Goal: Information Seeking & Learning: Learn about a topic

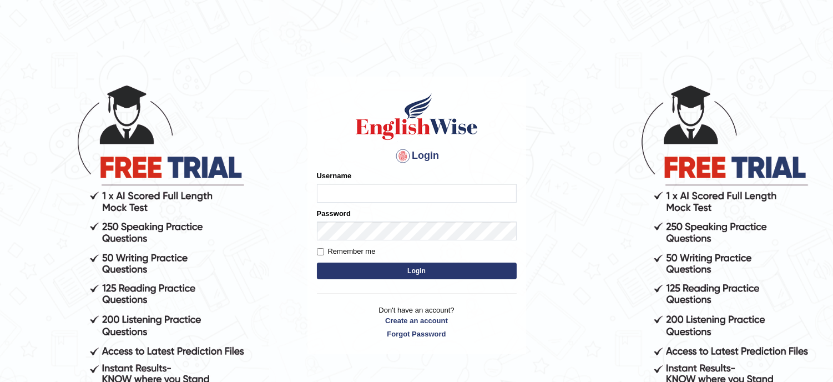
type input "musukwaluis1"
click at [386, 272] on button "Login" at bounding box center [417, 270] width 200 height 17
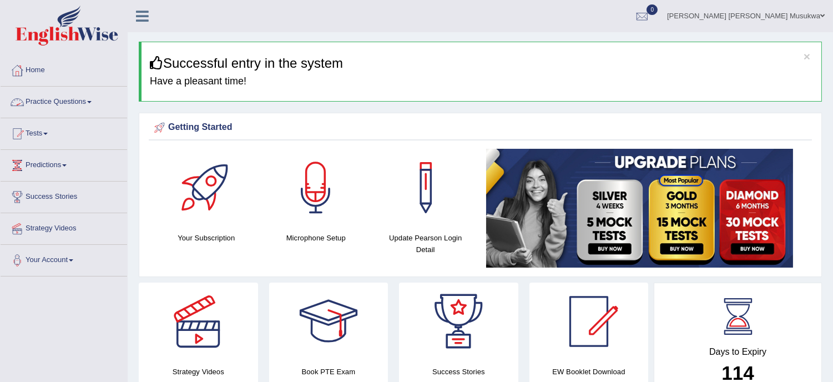
click at [63, 102] on link "Practice Questions" at bounding box center [64, 101] width 126 height 28
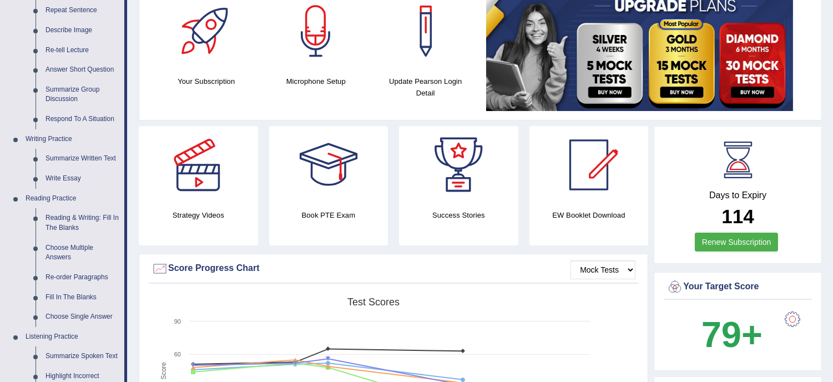
scroll to position [197, 0]
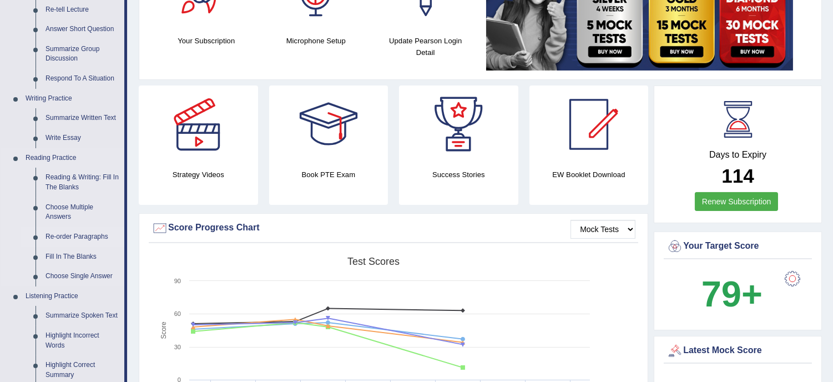
click at [91, 235] on link "Re-order Paragraphs" at bounding box center [82, 237] width 84 height 20
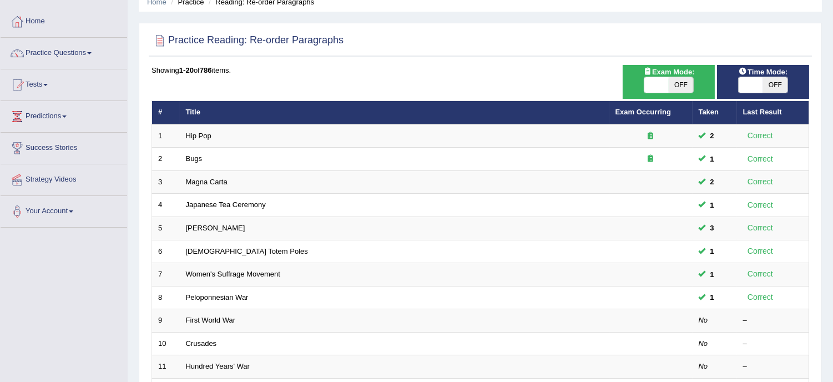
scroll to position [74, 0]
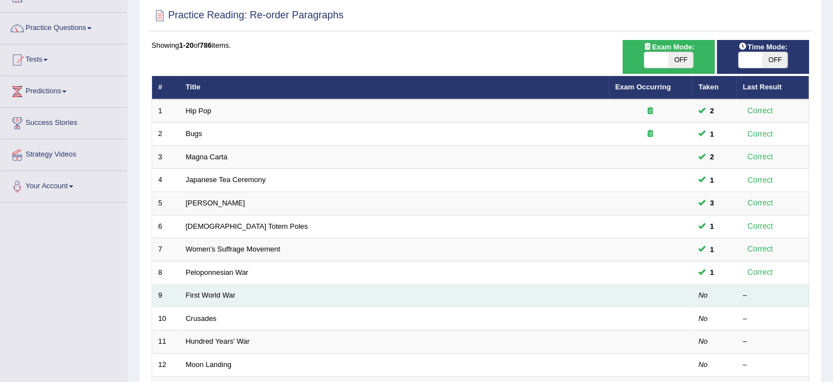
click at [250, 295] on td "First World War" at bounding box center [394, 295] width 429 height 23
click at [230, 294] on link "First World War" at bounding box center [211, 295] width 50 height 8
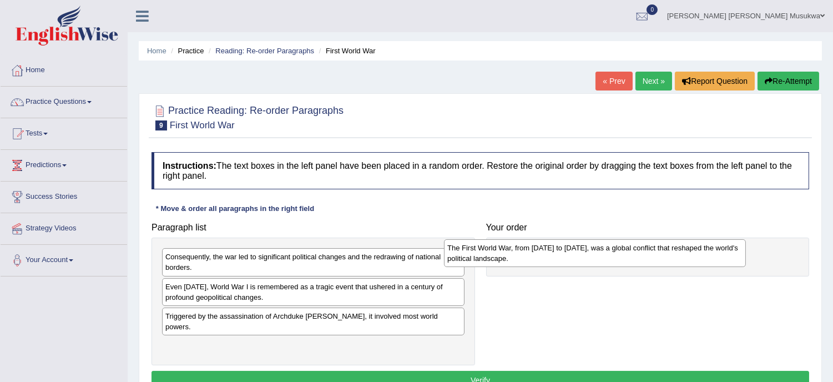
drag, startPoint x: 217, startPoint y: 340, endPoint x: 501, endPoint y: 252, distance: 296.7
click at [501, 252] on div "The First World War, from 1914 to 1918, was a global conflict that reshaped the…" at bounding box center [595, 253] width 302 height 28
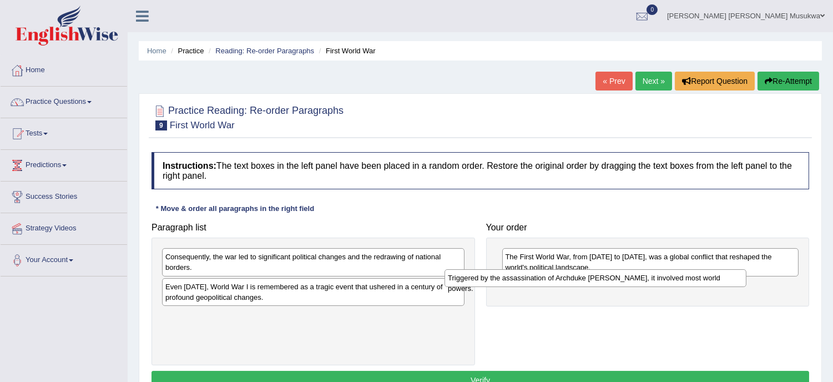
drag, startPoint x: 276, startPoint y: 320, endPoint x: 559, endPoint y: 283, distance: 285.3
click at [559, 283] on div "Triggered by the assassination of Archduke Franz Ferdinand, it involved most wo…" at bounding box center [595, 277] width 302 height 17
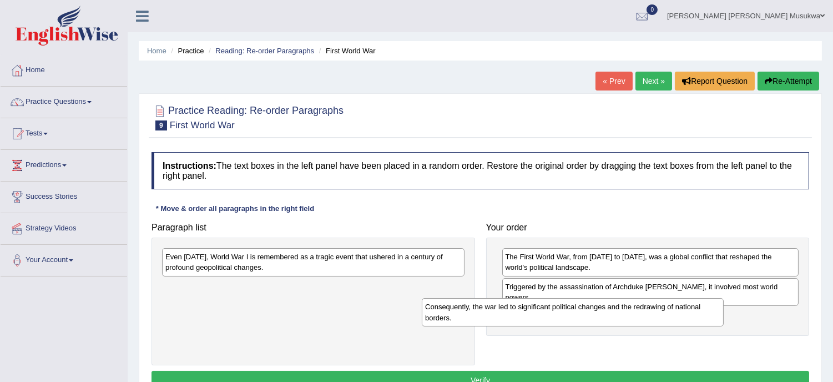
drag, startPoint x: 274, startPoint y: 263, endPoint x: 536, endPoint y: 313, distance: 266.5
click at [536, 313] on div "Consequently, the war led to significant political changes and the redrawing of…" at bounding box center [573, 312] width 302 height 28
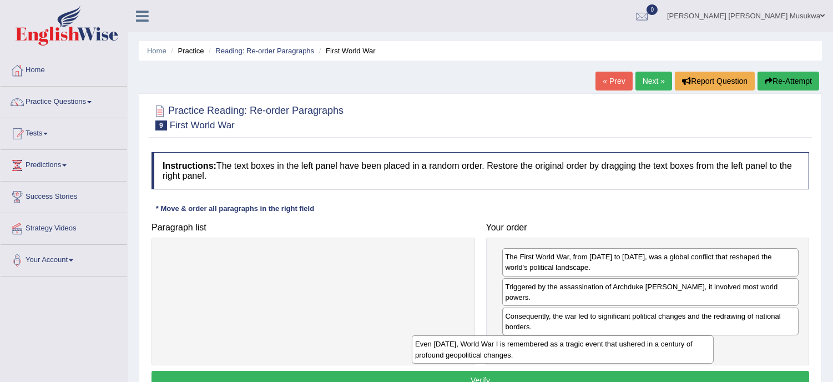
drag, startPoint x: 370, startPoint y: 258, endPoint x: 620, endPoint y: 345, distance: 264.4
click at [620, 345] on div "Even today, World War I is remembered as a tragic event that ushered in a centu…" at bounding box center [563, 349] width 302 height 28
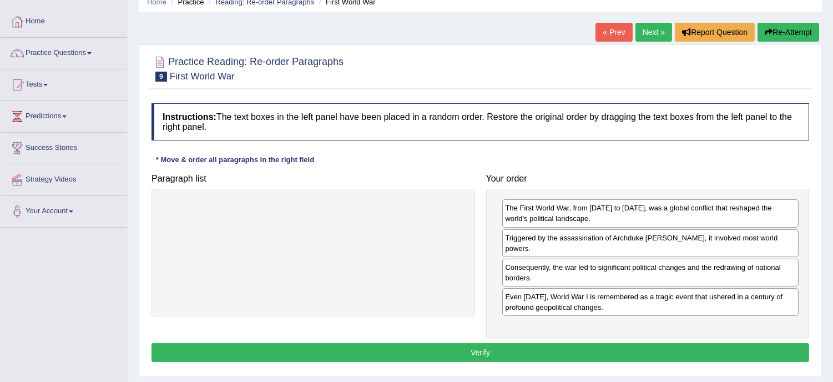
scroll to position [74, 0]
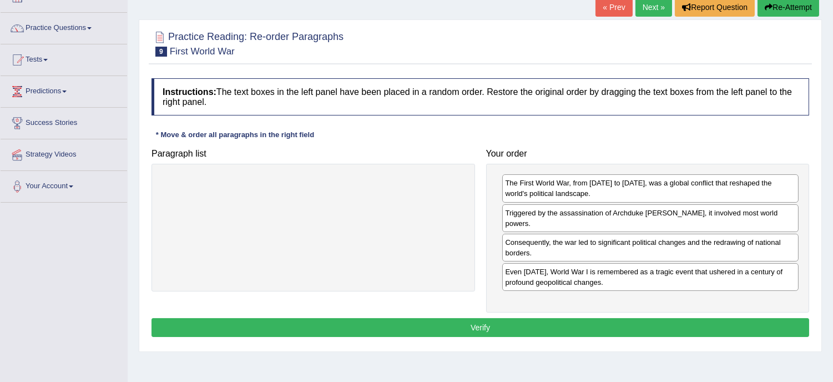
click at [477, 324] on button "Verify" at bounding box center [479, 327] width 657 height 19
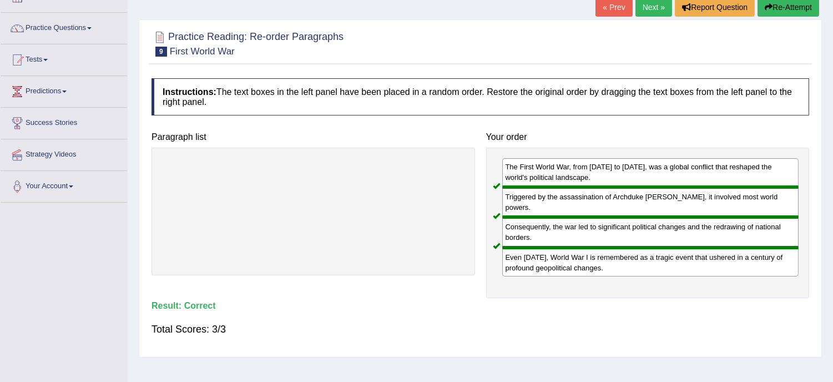
click at [644, 8] on link "Next »" at bounding box center [653, 7] width 37 height 19
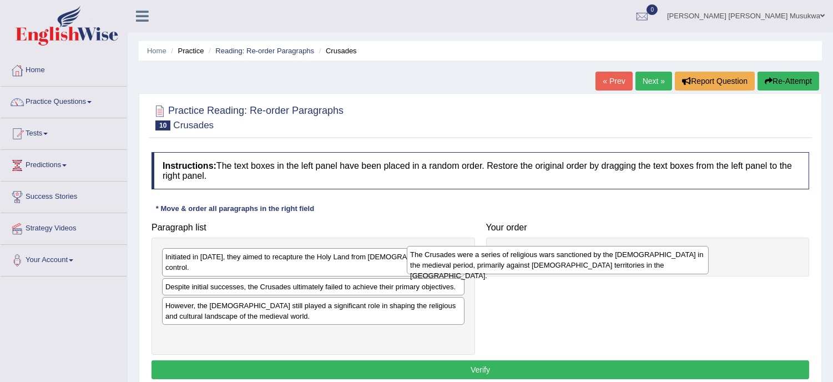
drag, startPoint x: 295, startPoint y: 302, endPoint x: 542, endPoint y: 260, distance: 250.4
click at [542, 260] on div "The Crusades were a series of religious wars sanctioned by the [DEMOGRAPHIC_DAT…" at bounding box center [558, 260] width 302 height 28
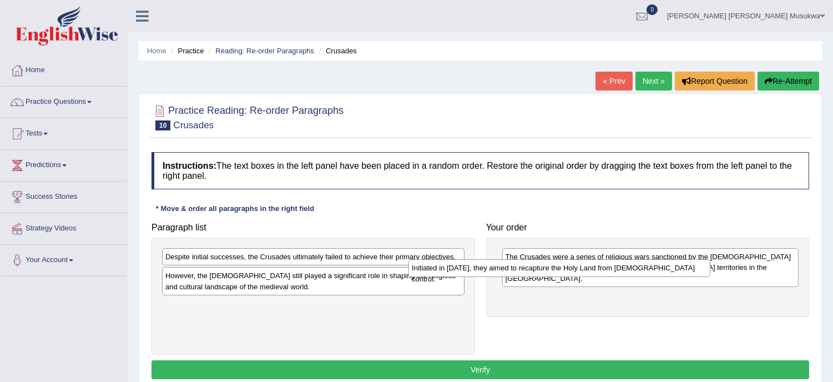
drag, startPoint x: 308, startPoint y: 258, endPoint x: 555, endPoint y: 269, distance: 246.5
click at [555, 269] on div "Initiated in 1095, they aimed to recapture the Holy Land from Muslim control." at bounding box center [559, 267] width 302 height 17
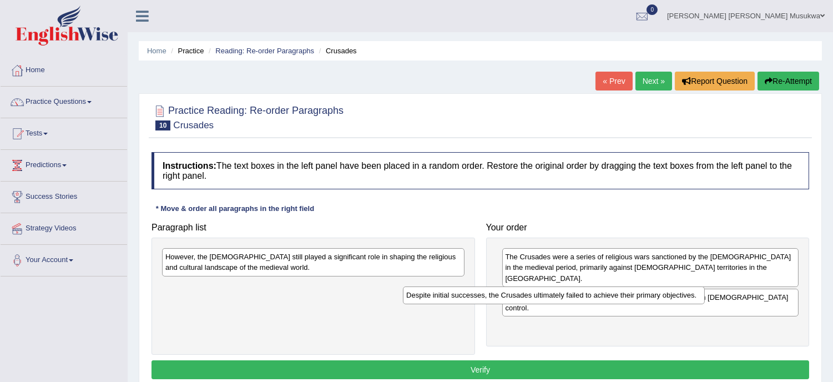
drag, startPoint x: 372, startPoint y: 258, endPoint x: 616, endPoint y: 297, distance: 247.0
click at [616, 297] on div "Despite initial successes, the Crusades ultimately failed to achieve their prim…" at bounding box center [554, 294] width 302 height 17
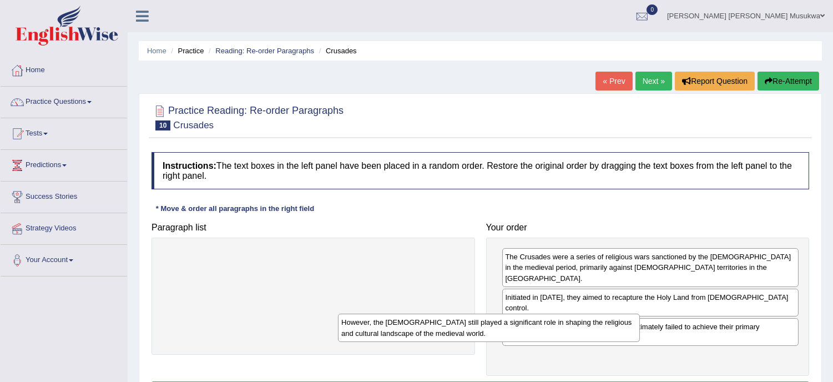
drag, startPoint x: 357, startPoint y: 257, endPoint x: 535, endPoint y: 323, distance: 189.2
click at [535, 323] on div "However, the Crusades still played a significant role in shaping the religious …" at bounding box center [489, 327] width 302 height 28
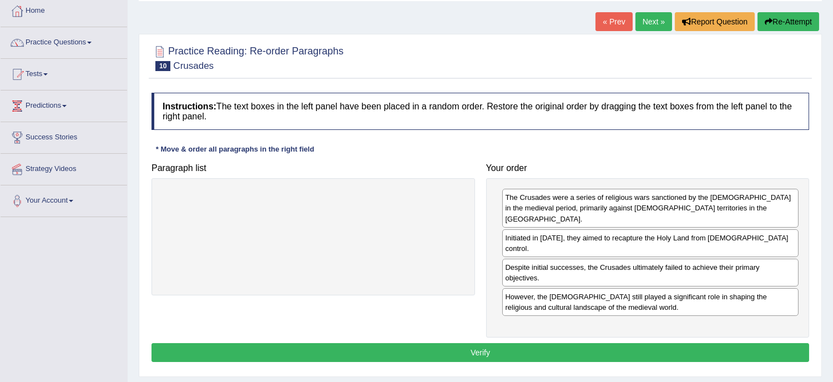
scroll to position [74, 0]
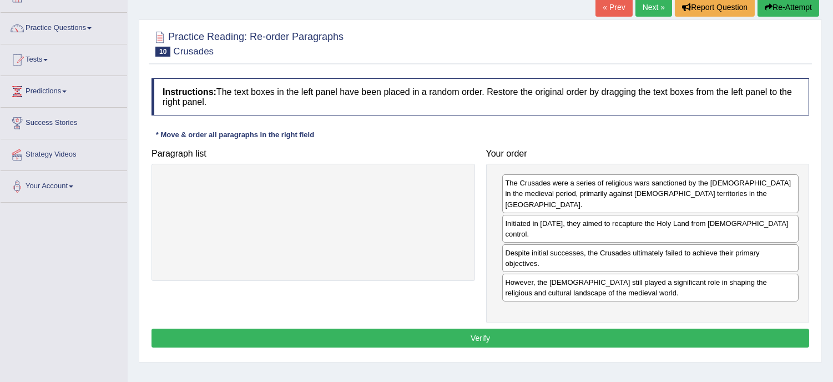
click at [480, 328] on button "Verify" at bounding box center [479, 337] width 657 height 19
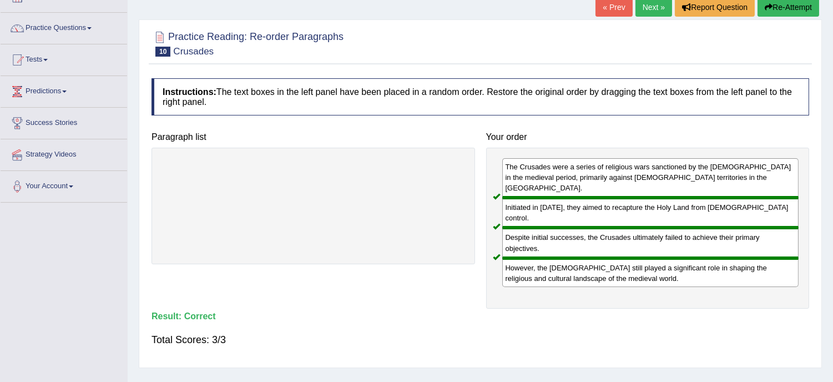
click at [655, 10] on link "Next »" at bounding box center [653, 7] width 37 height 19
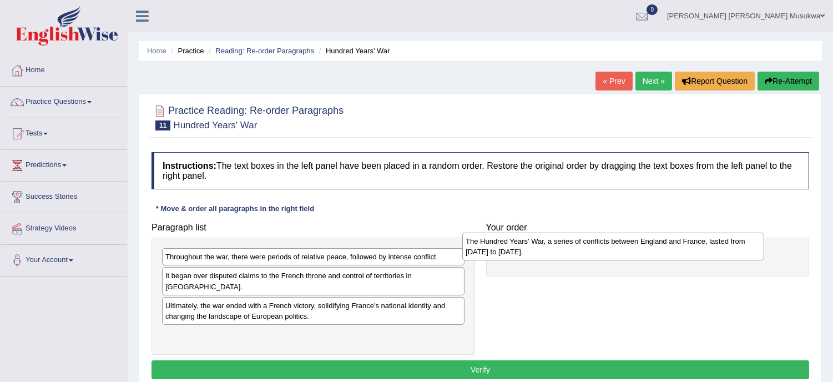
drag, startPoint x: 284, startPoint y: 329, endPoint x: 585, endPoint y: 245, distance: 312.6
click at [585, 245] on div "The Hundred Years' War, a series of conflicts between England and France, laste…" at bounding box center [613, 246] width 302 height 28
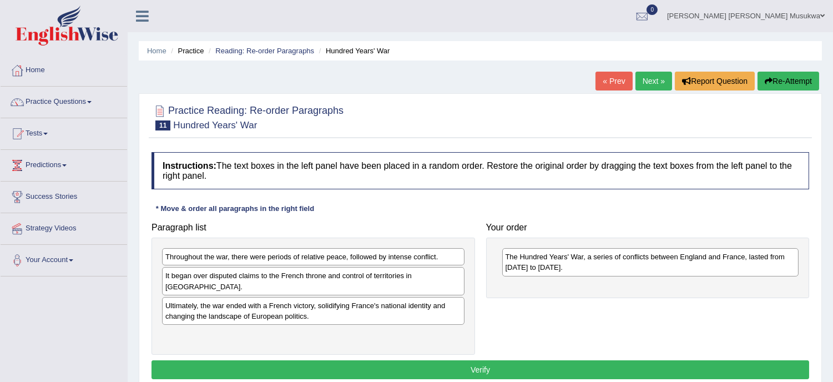
click at [353, 303] on div "Ultimately, the war ended with a French victory, solidifying France's national …" at bounding box center [313, 311] width 302 height 28
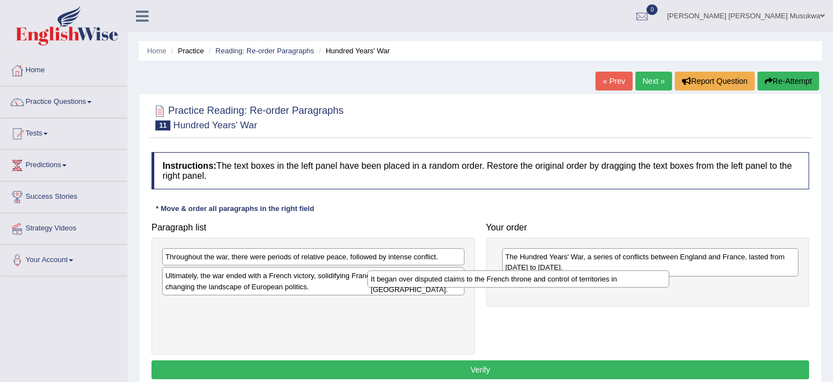
drag, startPoint x: 335, startPoint y: 276, endPoint x: 542, endPoint y: 278, distance: 207.5
click at [542, 278] on div "It began over disputed claims to the French throne and control of territories i…" at bounding box center [518, 278] width 302 height 17
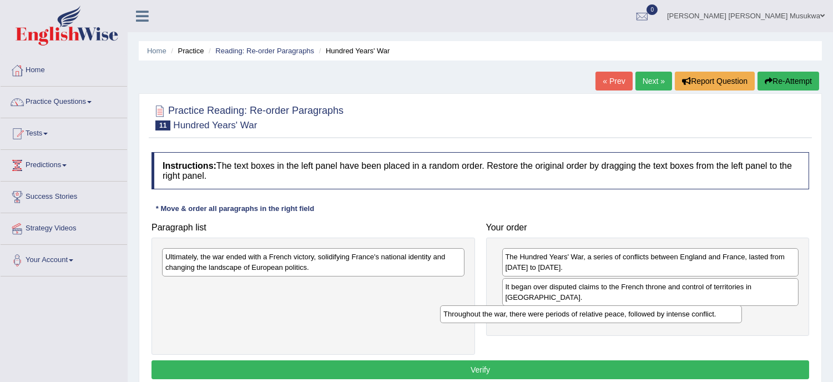
drag, startPoint x: 364, startPoint y: 259, endPoint x: 643, endPoint y: 316, distance: 284.8
click at [643, 316] on div "Throughout the war, there were periods of relative peace, followed by intense c…" at bounding box center [591, 313] width 302 height 17
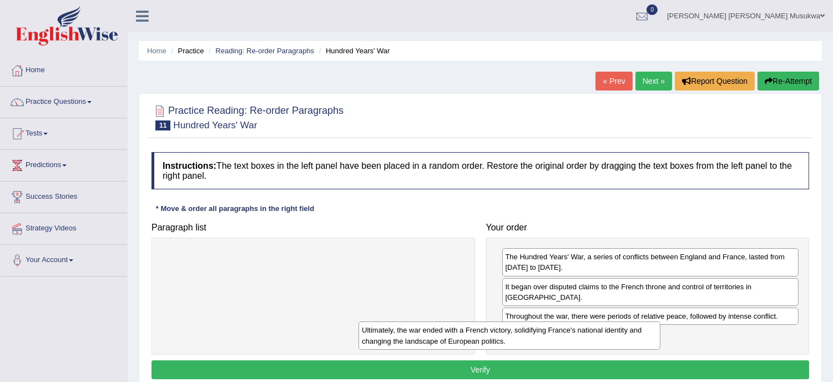
drag, startPoint x: 367, startPoint y: 258, endPoint x: 567, endPoint y: 331, distance: 212.7
click at [567, 331] on div "Ultimately, the war ended with a French victory, solidifying France's national …" at bounding box center [509, 335] width 302 height 28
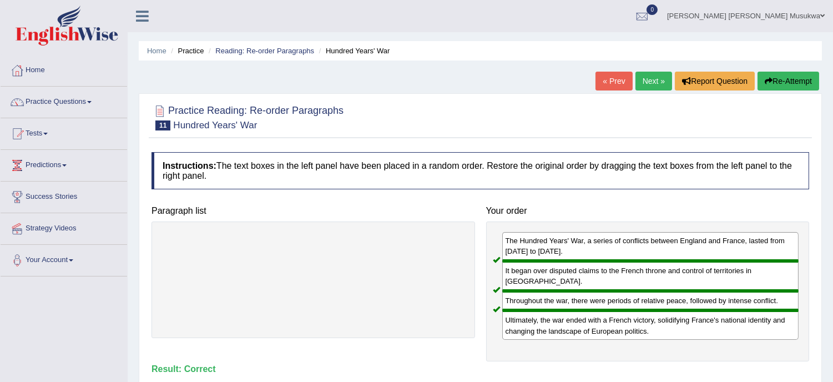
click at [651, 79] on link "Next »" at bounding box center [653, 81] width 37 height 19
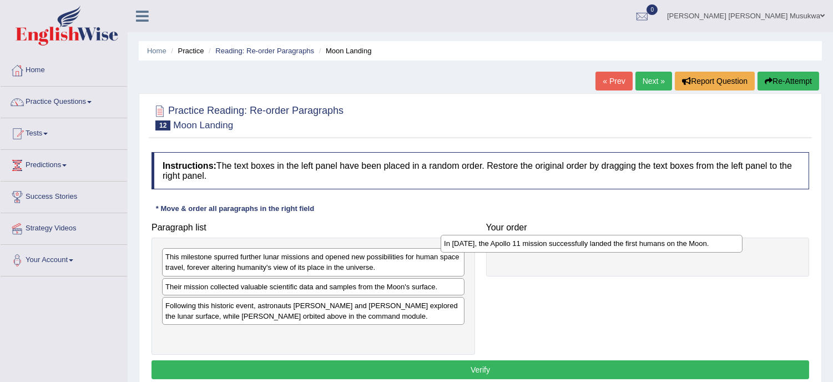
drag, startPoint x: 190, startPoint y: 306, endPoint x: 471, endPoint y: 244, distance: 288.5
click at [471, 244] on div "In [DATE], the Apollo 11 mission successfully landed the first humans on the Mo…" at bounding box center [591, 243] width 302 height 17
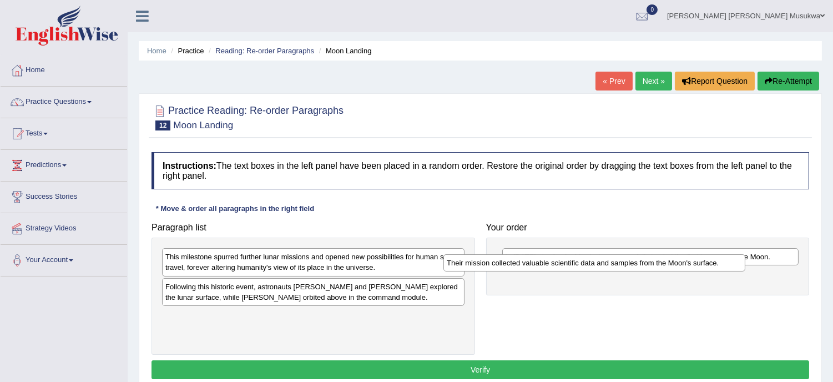
drag, startPoint x: 326, startPoint y: 286, endPoint x: 608, endPoint y: 262, distance: 283.3
click at [608, 262] on div "Their mission collected valuable scientific data and samples from the Moon's su…" at bounding box center [594, 262] width 302 height 17
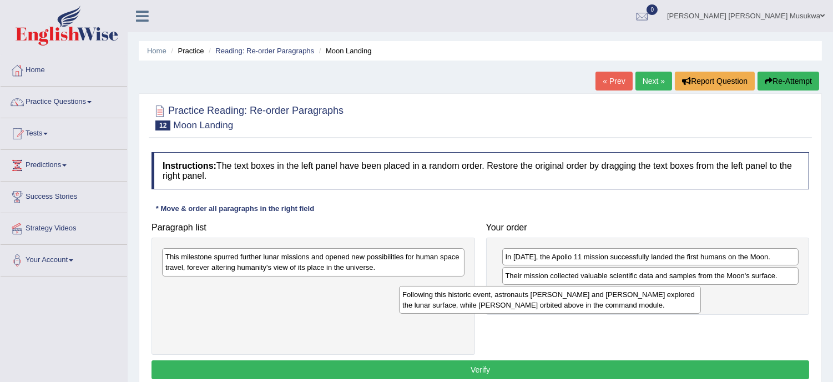
drag, startPoint x: 343, startPoint y: 290, endPoint x: 584, endPoint y: 297, distance: 240.8
click at [584, 297] on div "Following this historic event, astronauts [PERSON_NAME] and [PERSON_NAME] explo…" at bounding box center [550, 300] width 302 height 28
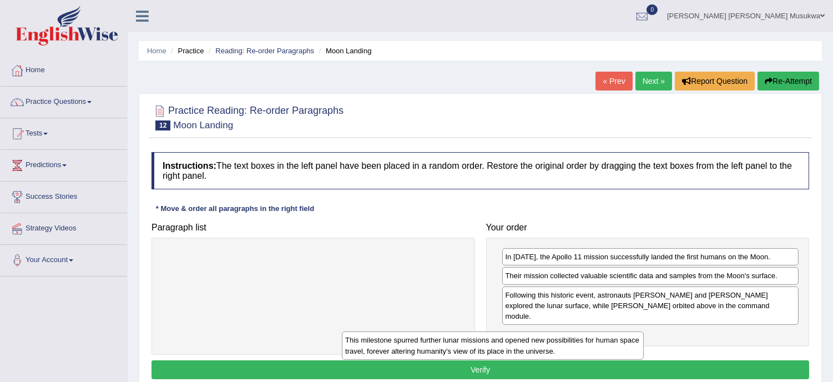
drag, startPoint x: 364, startPoint y: 264, endPoint x: 544, endPoint y: 347, distance: 198.5
click at [544, 347] on div "This milestone spurred further lunar missions and opened new possibilities for …" at bounding box center [493, 345] width 302 height 28
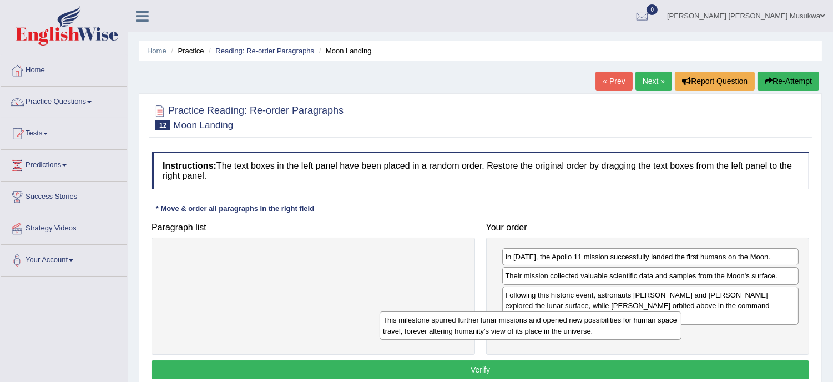
drag, startPoint x: 298, startPoint y: 261, endPoint x: 518, endPoint y: 324, distance: 228.0
click at [518, 324] on div "This milestone spurred further lunar missions and opened new possibilities for …" at bounding box center [530, 325] width 302 height 28
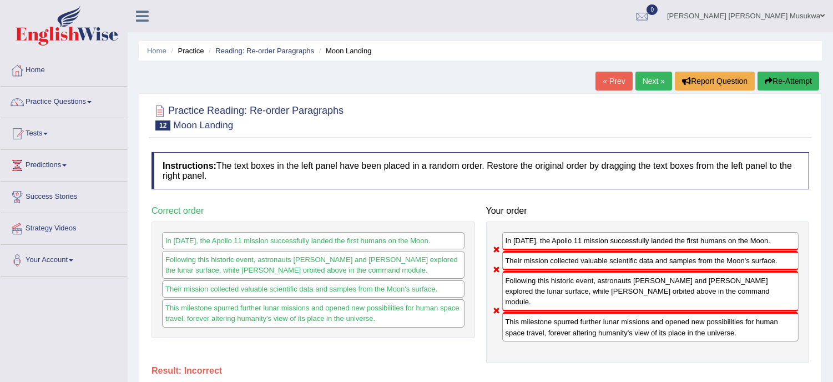
click at [809, 77] on button "Re-Attempt" at bounding box center [788, 81] width 62 height 19
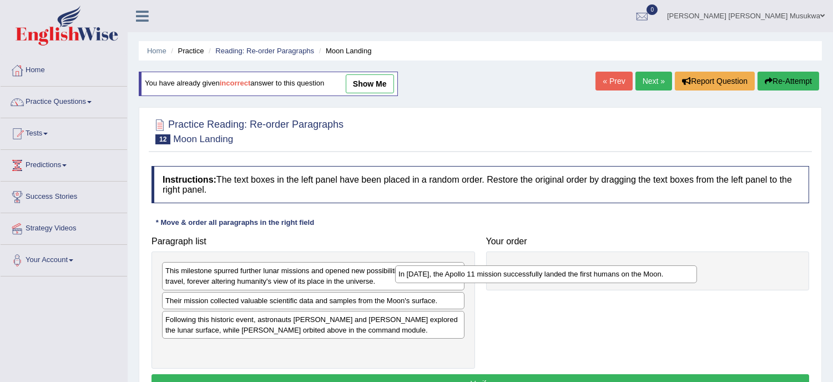
drag, startPoint x: 307, startPoint y: 323, endPoint x: 542, endPoint y: 276, distance: 240.3
click at [542, 276] on div "In [DATE], the Apollo 11 mission successfully landed the first humans on the Mo…" at bounding box center [546, 273] width 302 height 17
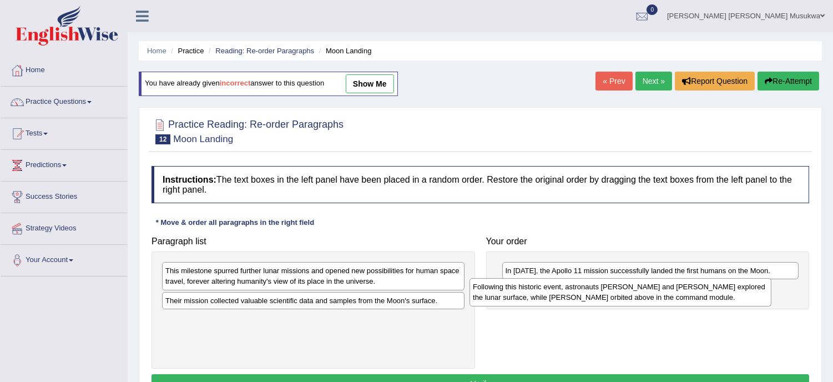
drag, startPoint x: 301, startPoint y: 328, endPoint x: 610, endPoint y: 295, distance: 311.3
click at [610, 295] on div "Following this historic event, astronauts [PERSON_NAME] and [PERSON_NAME] explo…" at bounding box center [620, 292] width 302 height 28
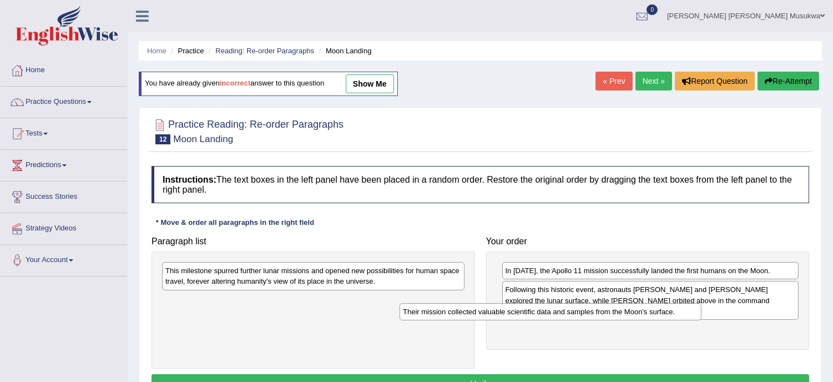
drag, startPoint x: 295, startPoint y: 306, endPoint x: 534, endPoint y: 317, distance: 239.3
click at [534, 317] on div "Their mission collected valuable scientific data and samples from the Moon's su…" at bounding box center [550, 311] width 302 height 17
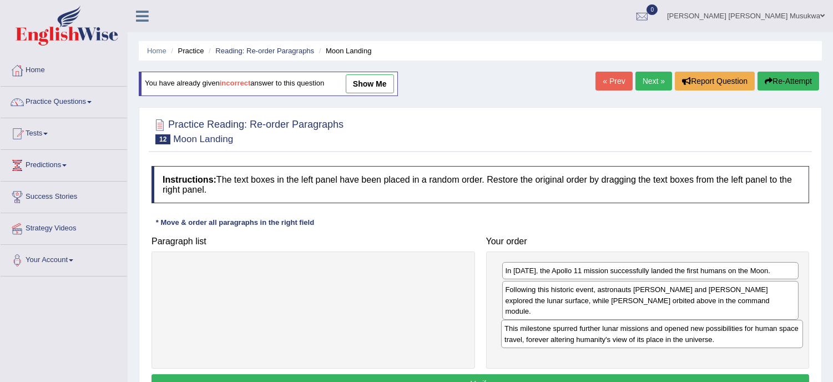
drag, startPoint x: 356, startPoint y: 278, endPoint x: 697, endPoint y: 336, distance: 345.5
click at [697, 336] on div "This milestone spurred further lunar missions and opened new possibilities for …" at bounding box center [652, 333] width 302 height 28
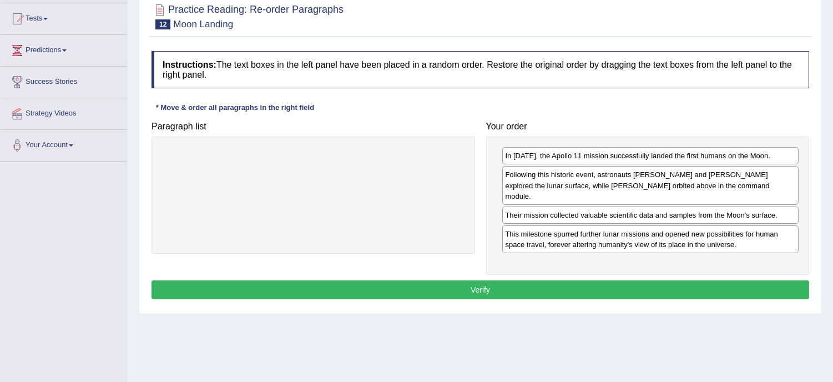
scroll to position [164, 0]
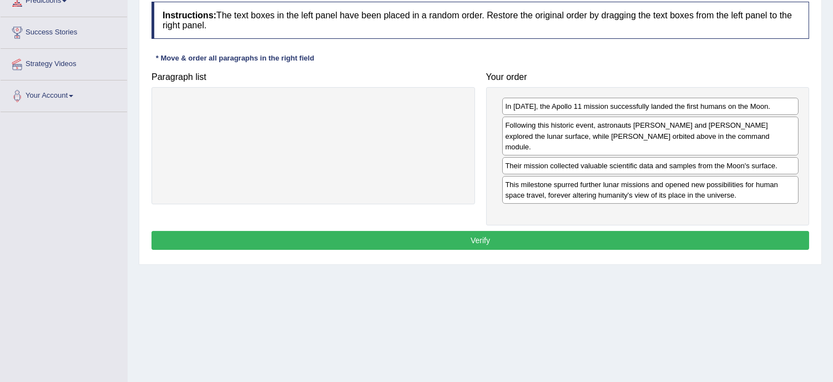
click at [485, 231] on button "Verify" at bounding box center [479, 240] width 657 height 19
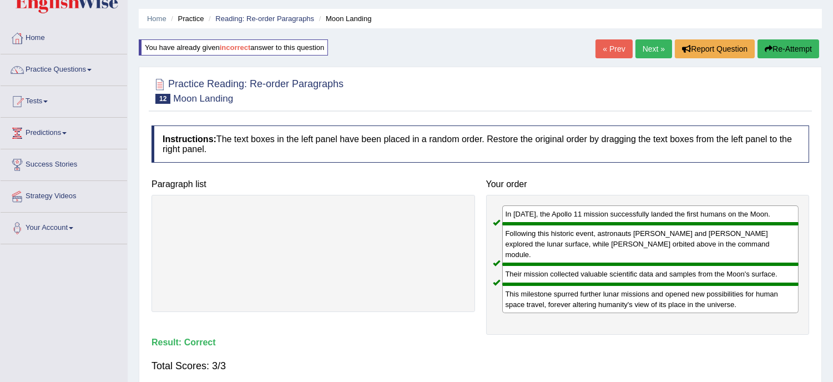
scroll to position [0, 0]
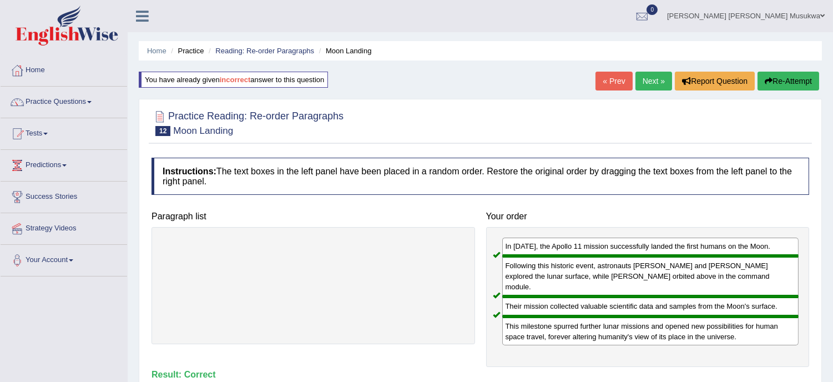
click at [661, 75] on link "Next »" at bounding box center [653, 81] width 37 height 19
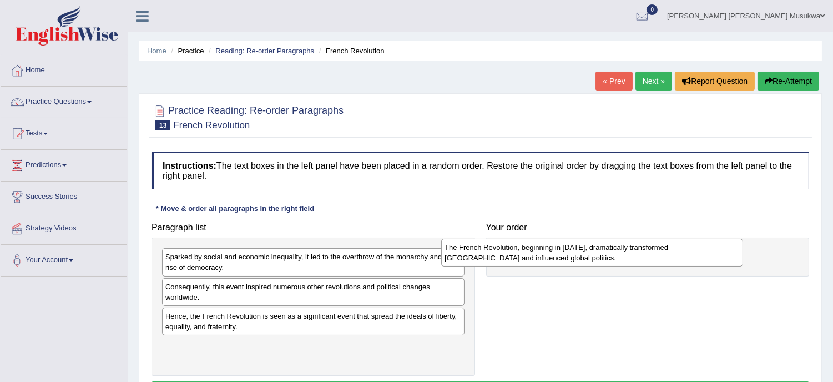
drag, startPoint x: 323, startPoint y: 286, endPoint x: 602, endPoint y: 247, distance: 281.8
click at [602, 247] on div "The French Revolution, beginning in 1789, dramatically transformed France and i…" at bounding box center [592, 253] width 302 height 28
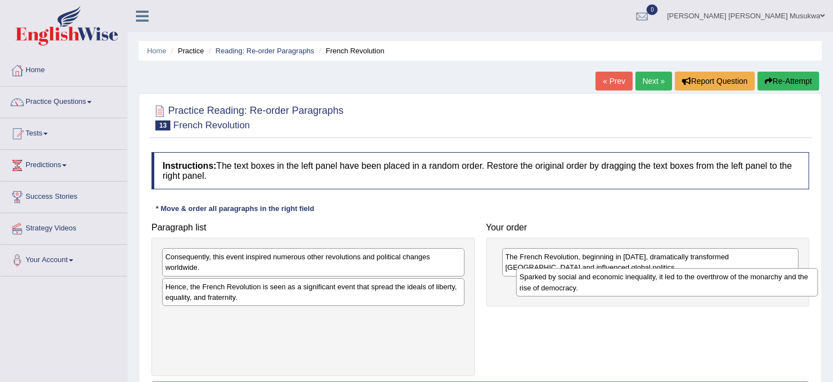
drag, startPoint x: 225, startPoint y: 270, endPoint x: 579, endPoint y: 290, distance: 354.4
click at [579, 290] on div "Sparked by social and economic inequality, it led to the overthrow of the monar…" at bounding box center [667, 282] width 302 height 28
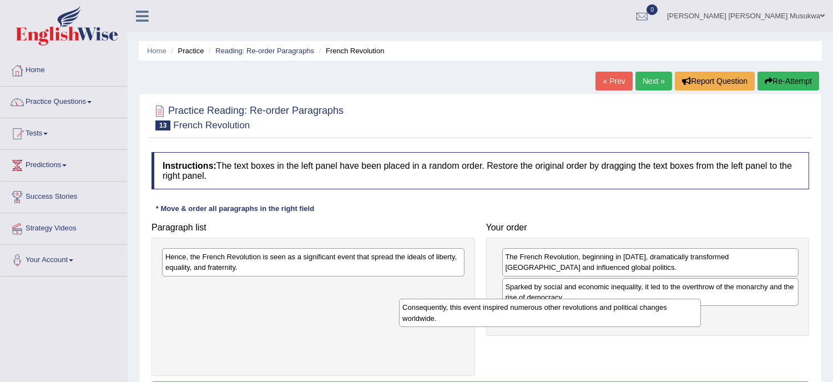
drag, startPoint x: 313, startPoint y: 262, endPoint x: 550, endPoint y: 312, distance: 242.2
click at [550, 312] on div "Consequently, this event inspired numerous other revolutions and political chan…" at bounding box center [550, 312] width 302 height 28
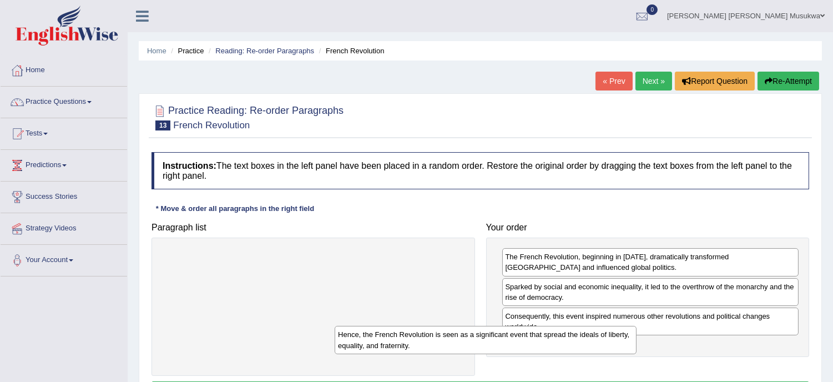
drag, startPoint x: 337, startPoint y: 263, endPoint x: 509, endPoint y: 341, distance: 189.2
click at [509, 341] on div "Hence, the French Revolution is seen as a significant event that spread the ide…" at bounding box center [485, 340] width 302 height 28
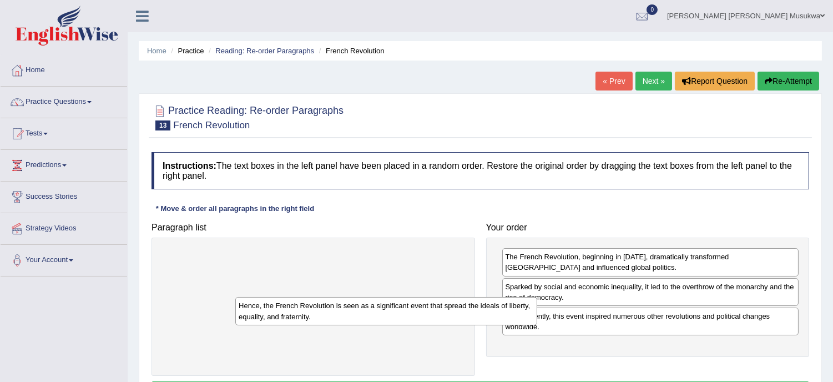
drag, startPoint x: 407, startPoint y: 265, endPoint x: 492, endPoint y: 319, distance: 101.2
click at [492, 319] on div "Hence, the French Revolution is seen as a significant event that spread the ide…" at bounding box center [386, 311] width 302 height 28
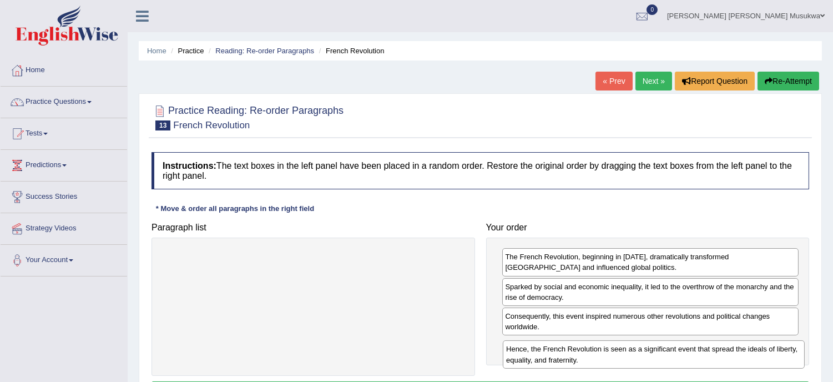
drag, startPoint x: 376, startPoint y: 265, endPoint x: 717, endPoint y: 357, distance: 352.8
click at [717, 357] on div "Hence, the French Revolution is seen as a significant event that spread the ide…" at bounding box center [654, 354] width 302 height 28
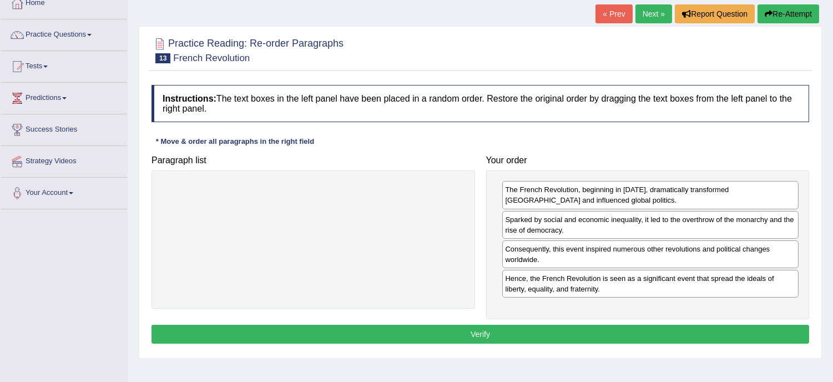
scroll to position [74, 0]
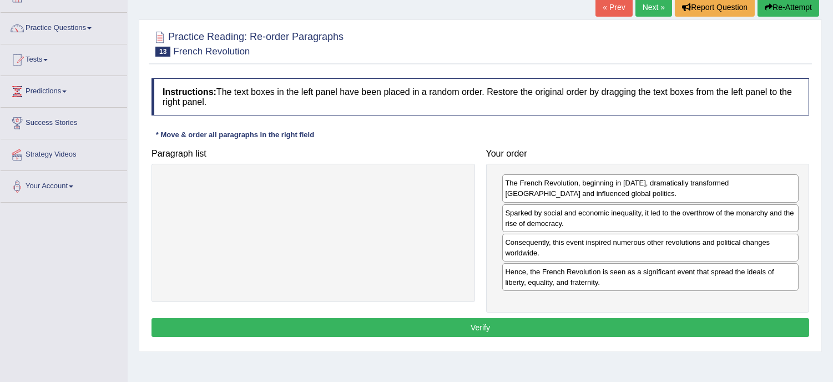
click at [468, 324] on button "Verify" at bounding box center [479, 327] width 657 height 19
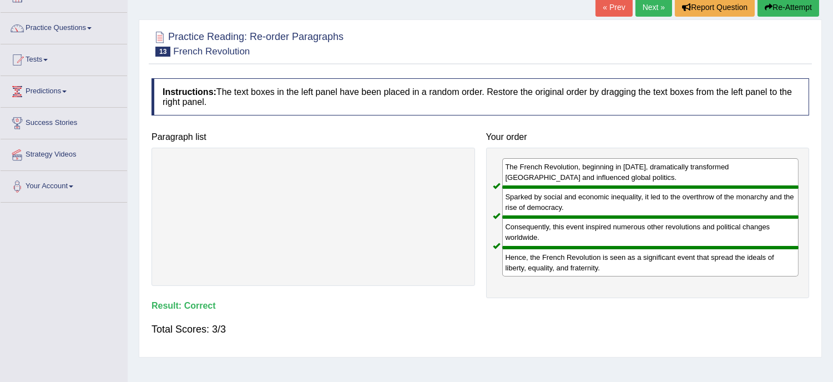
click at [650, 6] on link "Next »" at bounding box center [653, 7] width 37 height 19
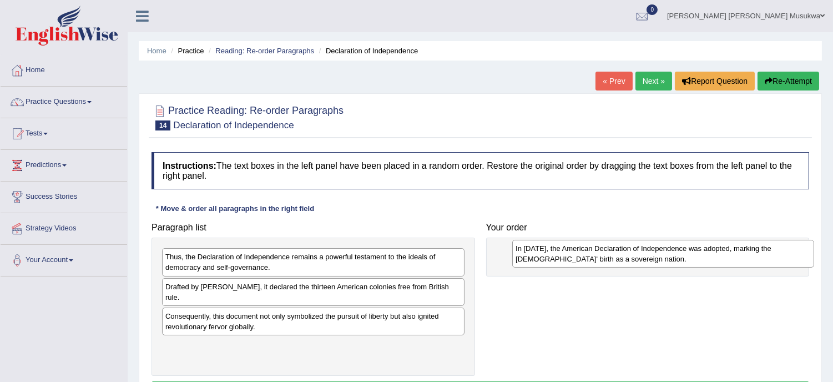
drag, startPoint x: 252, startPoint y: 353, endPoint x: 602, endPoint y: 255, distance: 363.4
click at [602, 255] on div "In [DATE], the American Declaration of Independence was adopted, marking the [D…" at bounding box center [663, 254] width 302 height 28
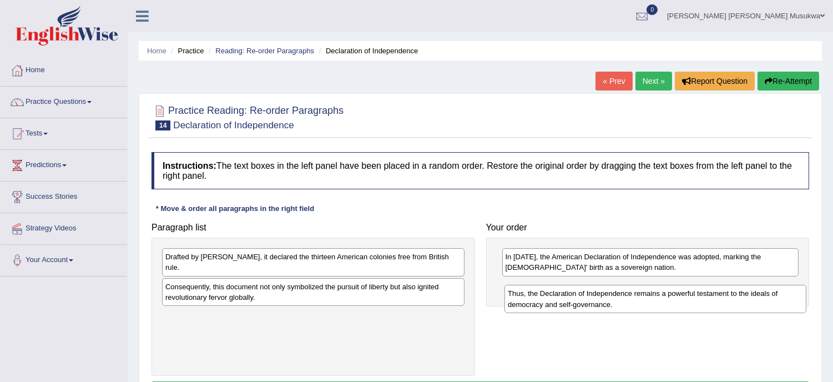
drag, startPoint x: 266, startPoint y: 256, endPoint x: 608, endPoint y: 292, distance: 344.1
click at [608, 292] on div "Thus, the Declaration of Independence remains a powerful testament to the ideal…" at bounding box center [655, 299] width 302 height 28
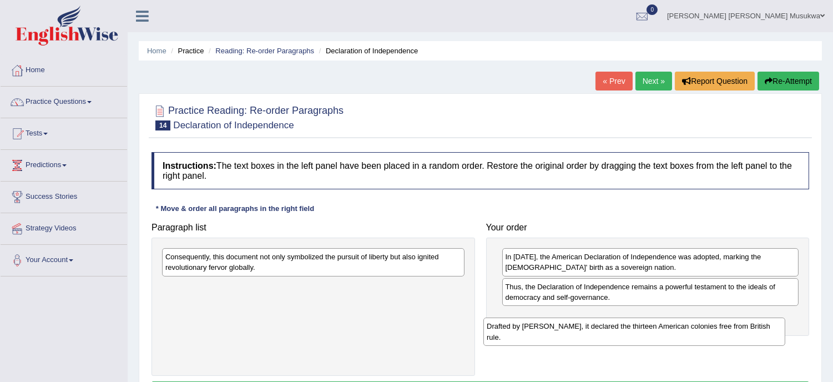
drag, startPoint x: 351, startPoint y: 261, endPoint x: 672, endPoint y: 330, distance: 329.1
click at [672, 330] on div "Drafted by Thomas Jefferson, it declared the thirteen American colonies free fr…" at bounding box center [634, 331] width 302 height 28
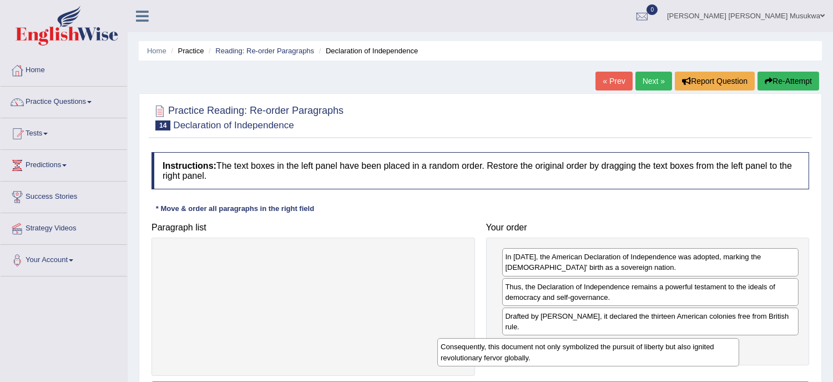
drag, startPoint x: 308, startPoint y: 255, endPoint x: 583, endPoint y: 345, distance: 289.4
click at [583, 345] on div "Consequently, this document not only symbolized the pursuit of liberty but also…" at bounding box center [588, 352] width 302 height 28
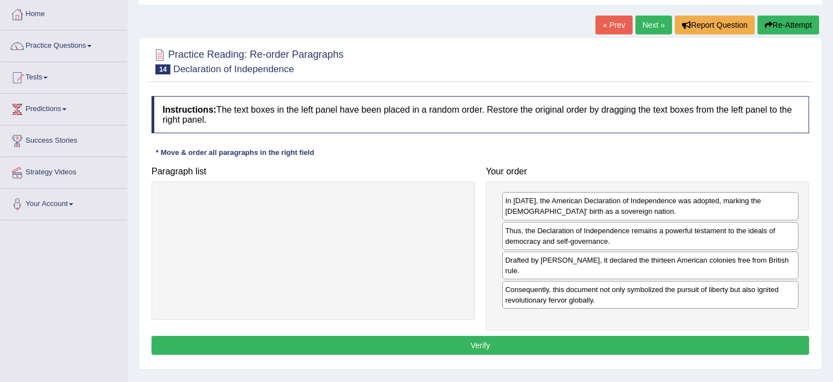
scroll to position [98, 0]
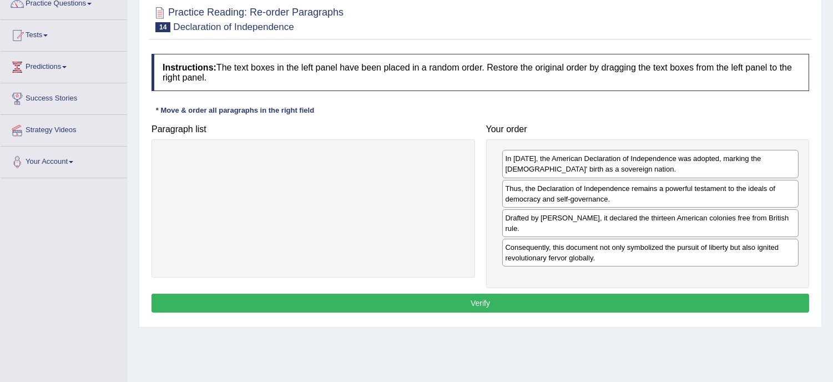
click at [501, 300] on button "Verify" at bounding box center [479, 302] width 657 height 19
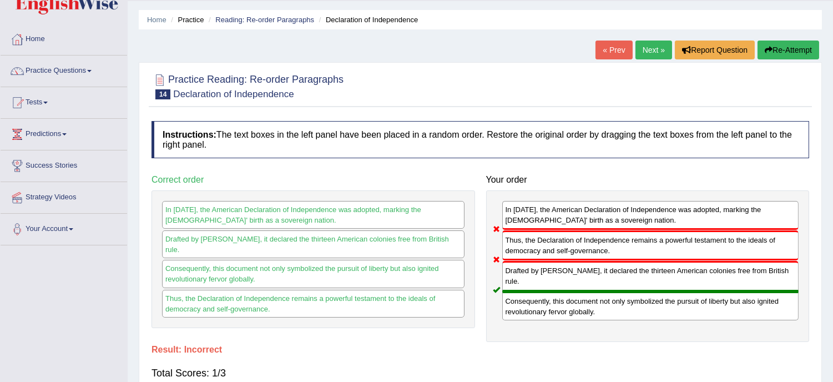
scroll to position [24, 0]
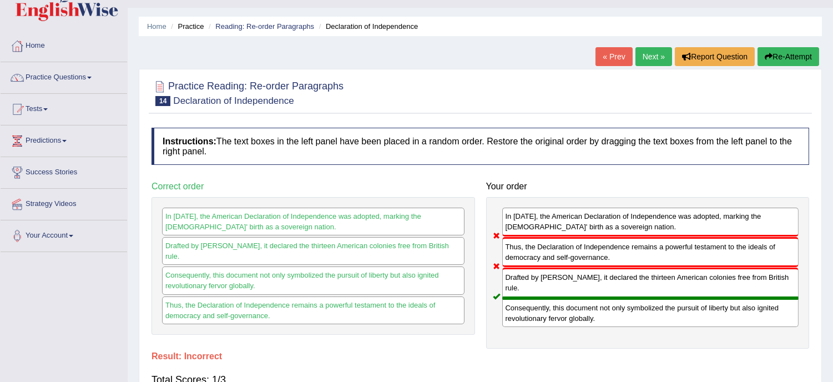
click at [794, 52] on button "Re-Attempt" at bounding box center [788, 56] width 62 height 19
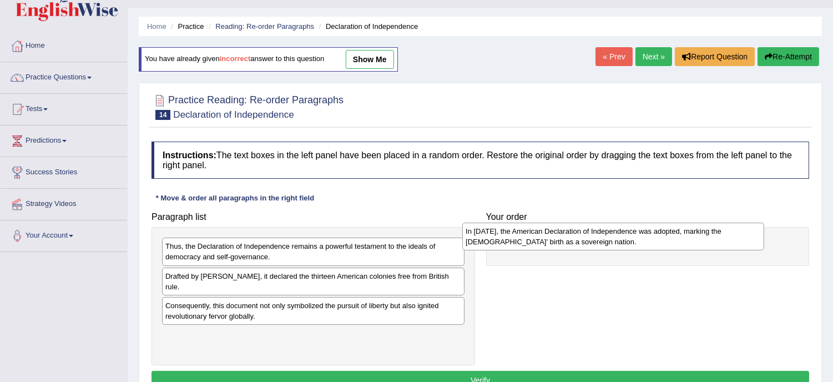
drag, startPoint x: 275, startPoint y: 342, endPoint x: 575, endPoint y: 237, distance: 317.7
click at [575, 237] on div "In [DATE], the American Declaration of Independence was adopted, marking the [D…" at bounding box center [613, 236] width 302 height 28
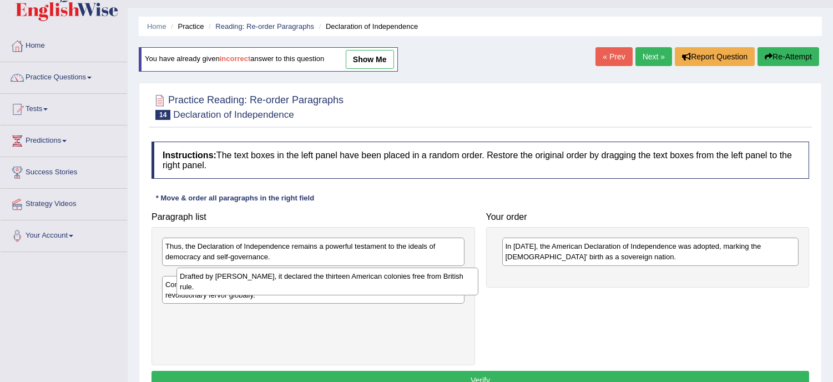
drag, startPoint x: 317, startPoint y: 278, endPoint x: 414, endPoint y: 285, distance: 97.8
click at [414, 285] on div "Drafted by Thomas Jefferson, it declared the thirteen American colonies free fr…" at bounding box center [327, 281] width 302 height 28
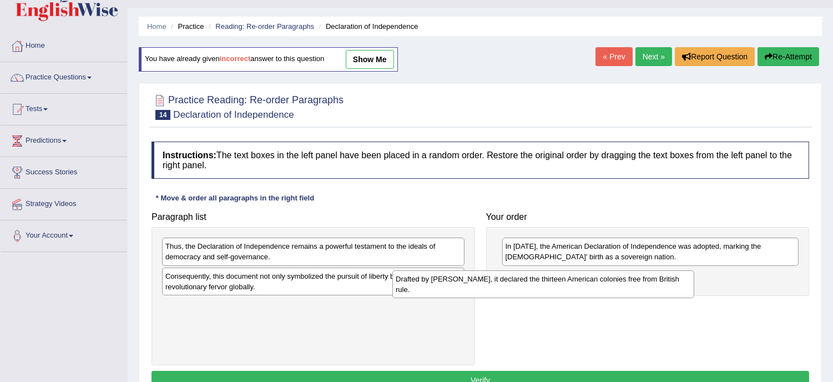
drag, startPoint x: 369, startPoint y: 281, endPoint x: 600, endPoint y: 285, distance: 230.2
click at [600, 285] on div "Drafted by Thomas Jefferson, it declared the thirteen American colonies free fr…" at bounding box center [543, 284] width 302 height 28
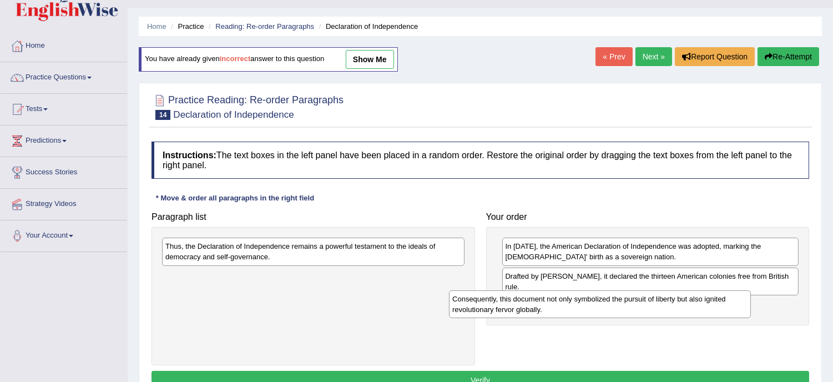
drag, startPoint x: 334, startPoint y: 278, endPoint x: 636, endPoint y: 300, distance: 302.0
click at [636, 300] on div "Consequently, this document not only symbolized the pursuit of liberty but also…" at bounding box center [600, 304] width 302 height 28
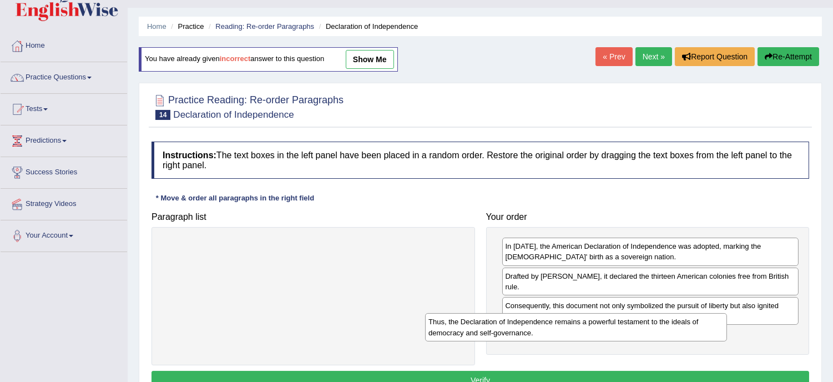
drag, startPoint x: 326, startPoint y: 251, endPoint x: 590, endPoint y: 326, distance: 274.4
click at [590, 326] on div "Thus, the Declaration of Independence remains a powerful testament to the ideal…" at bounding box center [576, 327] width 302 height 28
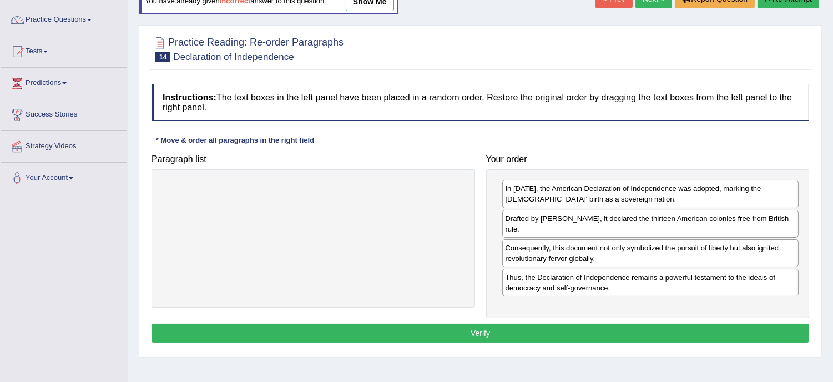
scroll to position [98, 0]
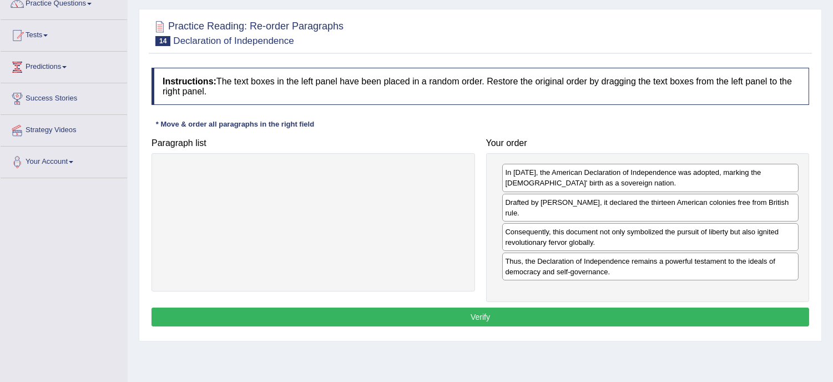
click at [477, 314] on button "Verify" at bounding box center [479, 316] width 657 height 19
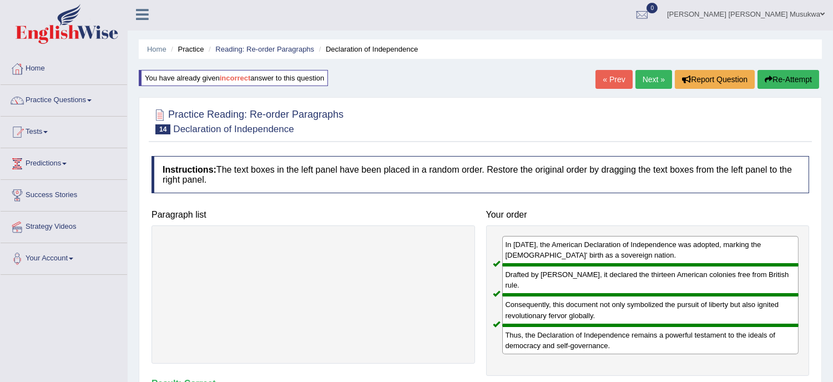
scroll to position [0, 0]
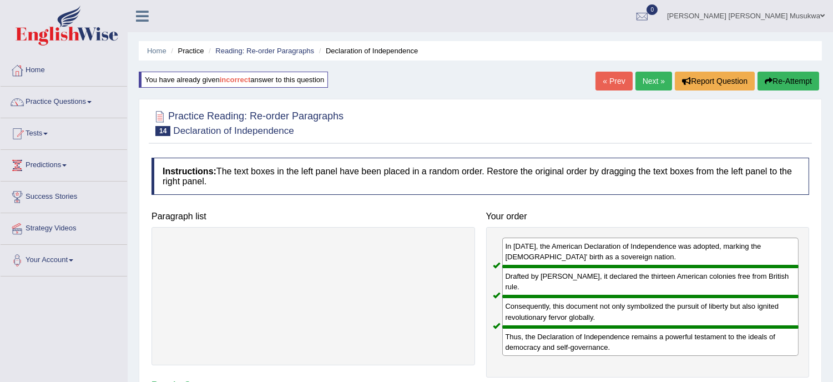
click at [653, 78] on link "Next »" at bounding box center [653, 81] width 37 height 19
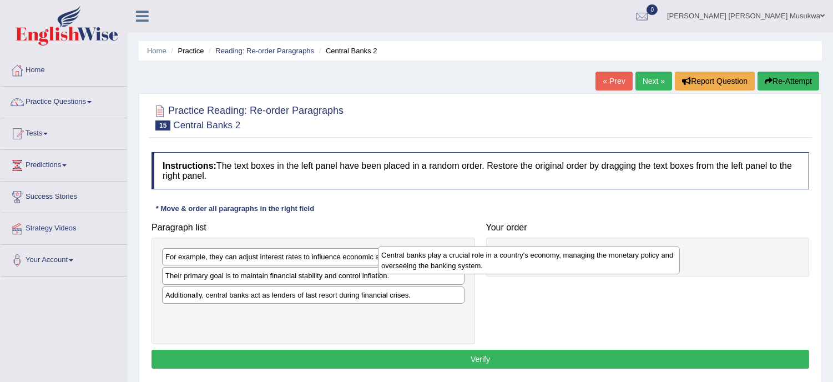
drag, startPoint x: 257, startPoint y: 279, endPoint x: 488, endPoint y: 254, distance: 232.6
click at [488, 254] on div "Central banks play a crucial role in a country's economy, managing the monetary…" at bounding box center [529, 260] width 302 height 28
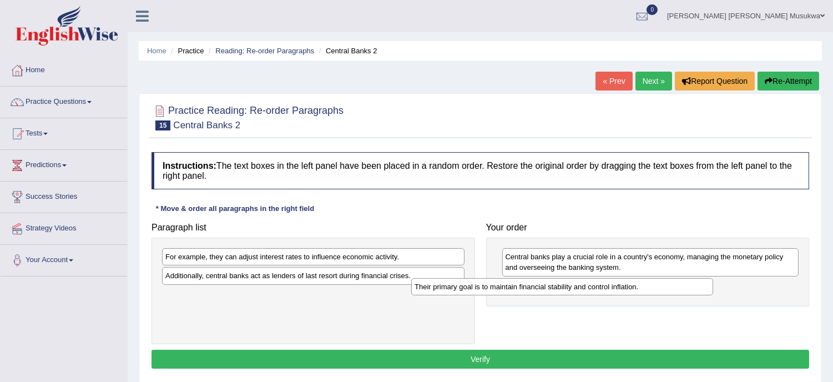
drag, startPoint x: 245, startPoint y: 280, endPoint x: 497, endPoint y: 291, distance: 252.0
click at [497, 291] on div "Their primary goal is to maintain financial stability and control inflation." at bounding box center [562, 286] width 302 height 17
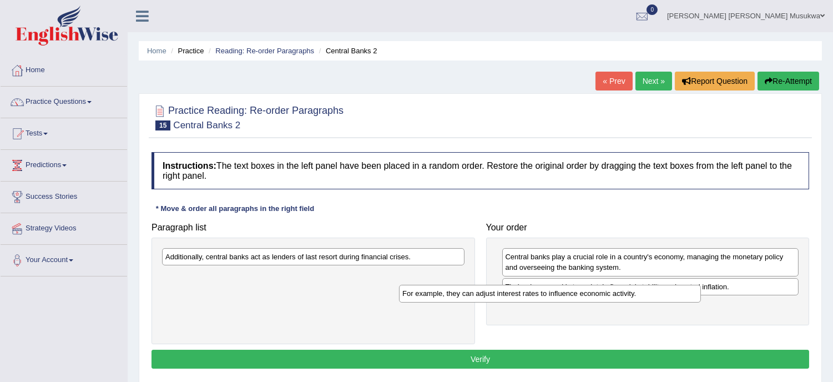
drag, startPoint x: 280, startPoint y: 261, endPoint x: 518, endPoint y: 297, distance: 241.3
click at [518, 297] on div "For example, they can adjust interest rates to influence economic activity." at bounding box center [550, 293] width 302 height 17
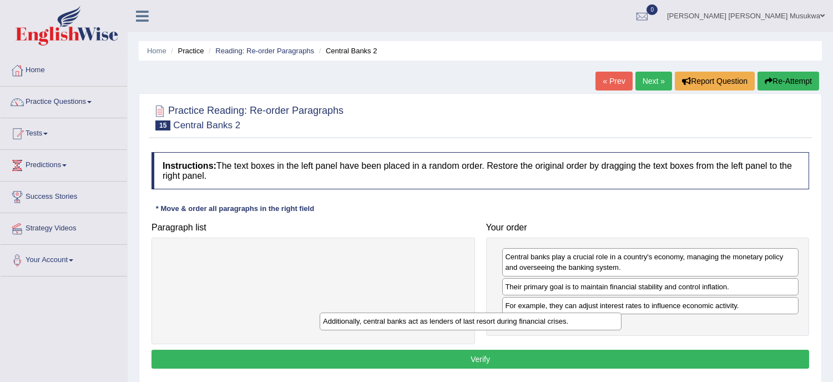
drag, startPoint x: 343, startPoint y: 253, endPoint x: 503, endPoint y: 317, distance: 172.2
click at [503, 317] on div "Additionally, central banks act as lenders of last resort during financial cris…" at bounding box center [470, 320] width 302 height 17
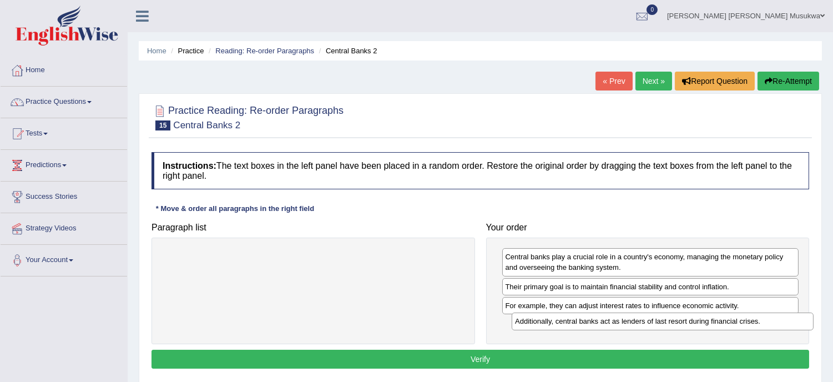
drag, startPoint x: 276, startPoint y: 252, endPoint x: 625, endPoint y: 319, distance: 354.6
click at [625, 319] on div "Additionally, central banks act as lenders of last resort during financial cris…" at bounding box center [662, 320] width 302 height 17
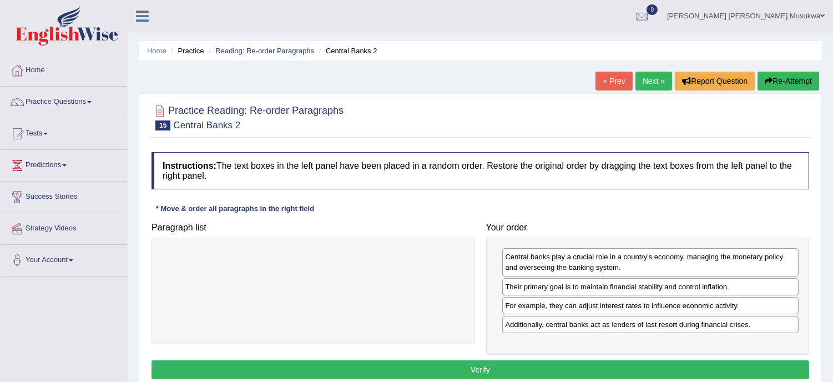
click at [485, 367] on button "Verify" at bounding box center [479, 369] width 657 height 19
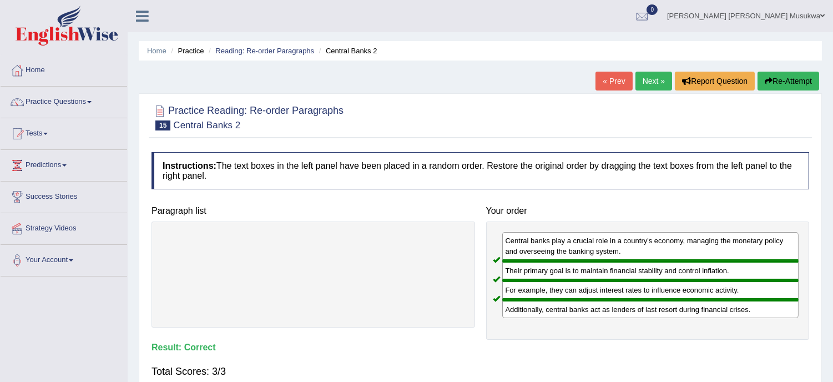
click at [645, 75] on link "Next »" at bounding box center [653, 81] width 37 height 19
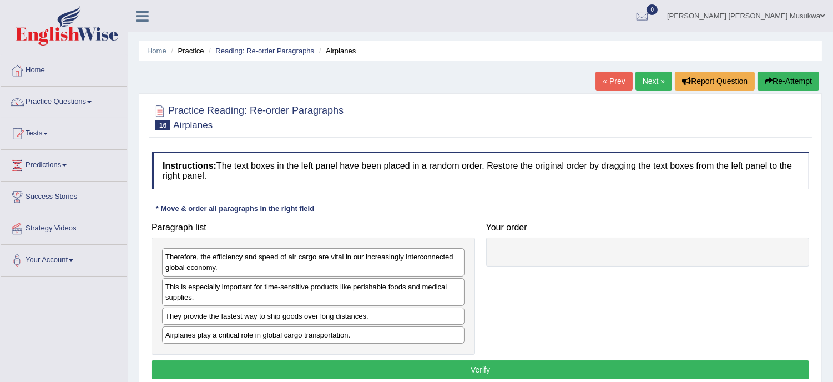
drag, startPoint x: 422, startPoint y: 201, endPoint x: 269, endPoint y: 339, distance: 205.8
click at [269, 339] on div "Instructions: The text boxes in the left panel have been placed in a random ord…" at bounding box center [480, 266] width 663 height 241
click at [269, 339] on div "Airplanes play a critical role in global cargo transportation." at bounding box center [313, 334] width 302 height 17
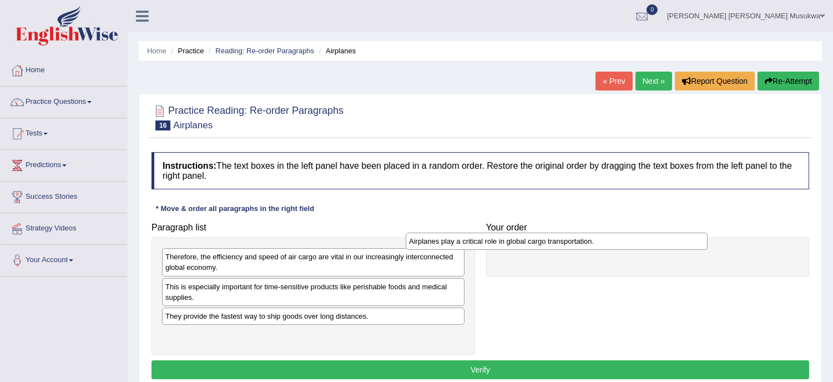
drag, startPoint x: 317, startPoint y: 337, endPoint x: 561, endPoint y: 243, distance: 261.6
click at [561, 243] on div "Airplanes play a critical role in global cargo transportation." at bounding box center [556, 240] width 302 height 17
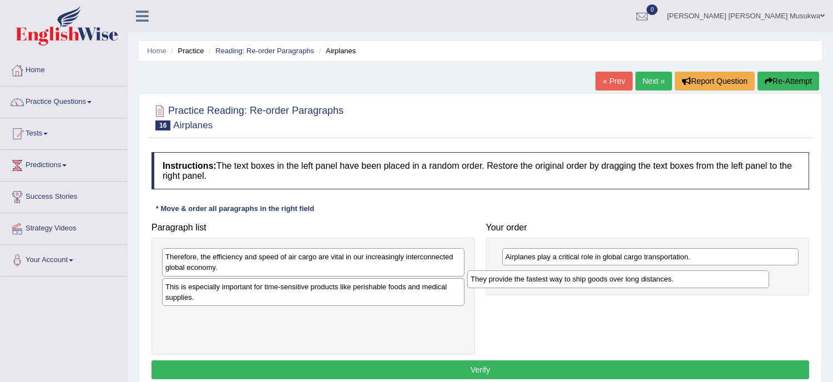
drag, startPoint x: 317, startPoint y: 321, endPoint x: 622, endPoint y: 283, distance: 307.3
click at [622, 283] on div "They provide the fastest way to ship goods over long distances." at bounding box center [618, 278] width 302 height 17
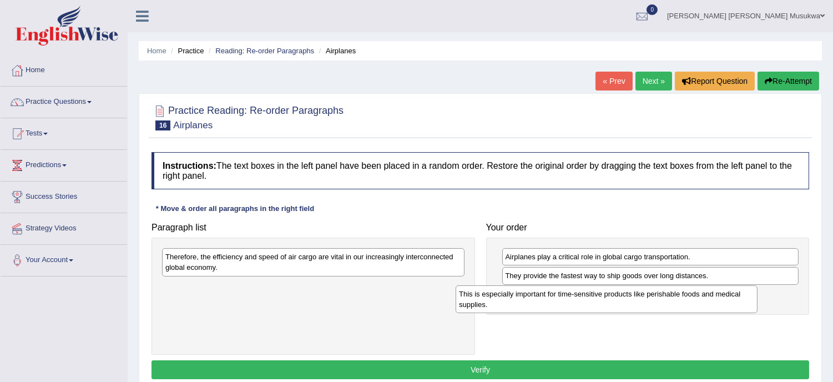
drag, startPoint x: 342, startPoint y: 288, endPoint x: 636, endPoint y: 296, distance: 294.1
click at [636, 296] on div "This is especially important for time-sensitive products like perishable foods …" at bounding box center [606, 299] width 302 height 28
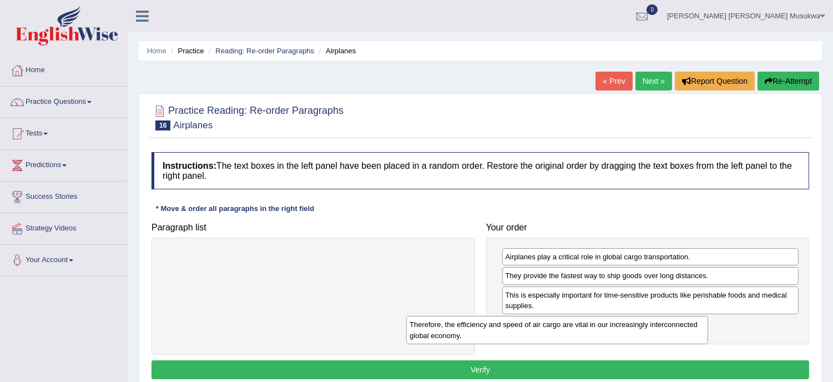
drag, startPoint x: 311, startPoint y: 257, endPoint x: 556, endPoint y: 324, distance: 253.6
click at [556, 324] on div "Therefore, the efficiency and speed of air cargo are vital in our increasingly …" at bounding box center [557, 330] width 302 height 28
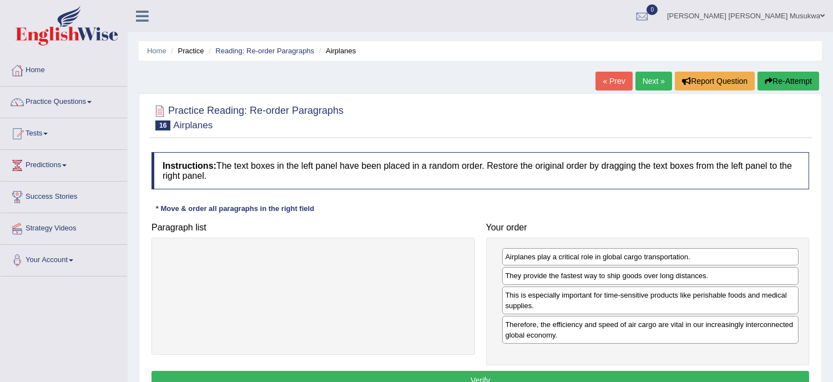
click at [485, 376] on button "Verify" at bounding box center [479, 380] width 657 height 19
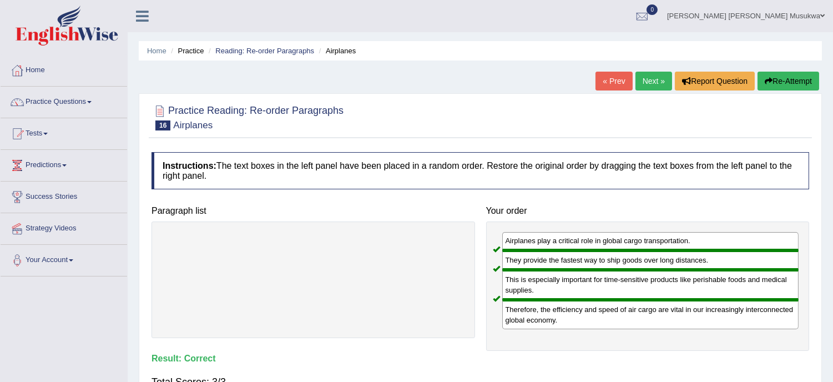
click at [646, 74] on link "Next »" at bounding box center [653, 81] width 37 height 19
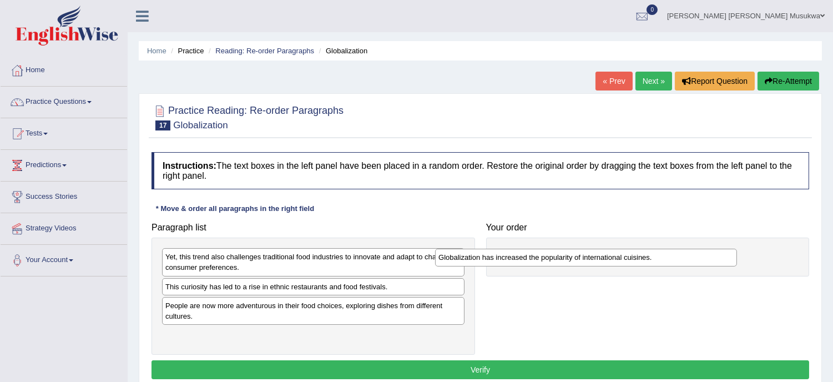
drag, startPoint x: 275, startPoint y: 302, endPoint x: 548, endPoint y: 253, distance: 277.1
click at [548, 253] on div "Globalization has increased the popularity of international cuisines." at bounding box center [586, 256] width 302 height 17
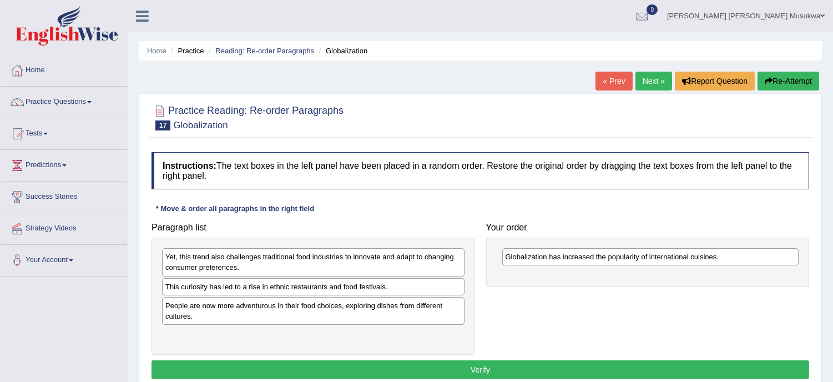
drag, startPoint x: 258, startPoint y: 286, endPoint x: 273, endPoint y: 291, distance: 16.0
click at [270, 292] on div "This curiosity has led to a rise in ethnic restaurants and food festivals." at bounding box center [313, 286] width 302 height 17
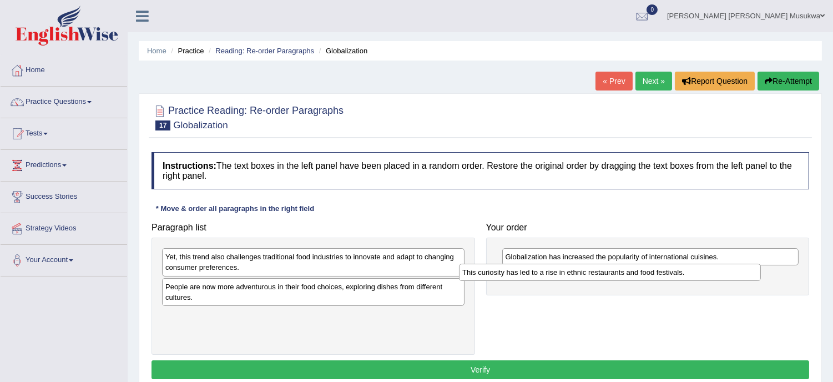
drag, startPoint x: 342, startPoint y: 288, endPoint x: 639, endPoint y: 274, distance: 297.7
click at [639, 274] on div "This curiosity has led to a rise in ethnic restaurants and food festivals." at bounding box center [610, 271] width 302 height 17
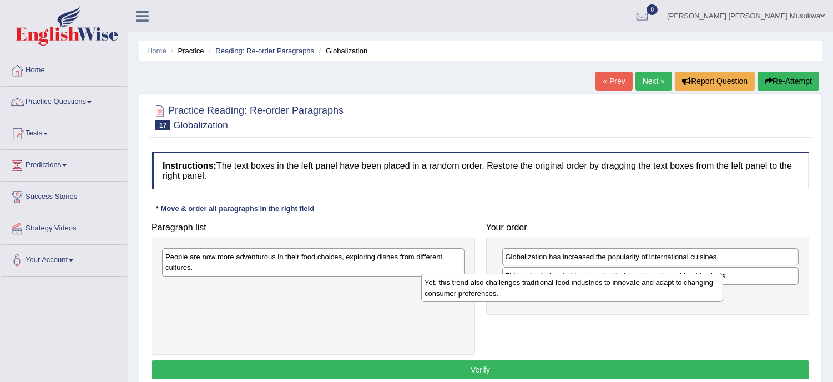
drag, startPoint x: 346, startPoint y: 261, endPoint x: 606, endPoint y: 287, distance: 261.4
click at [606, 287] on div "Yet, this trend also challenges traditional food industries to innovate and ada…" at bounding box center [572, 287] width 302 height 28
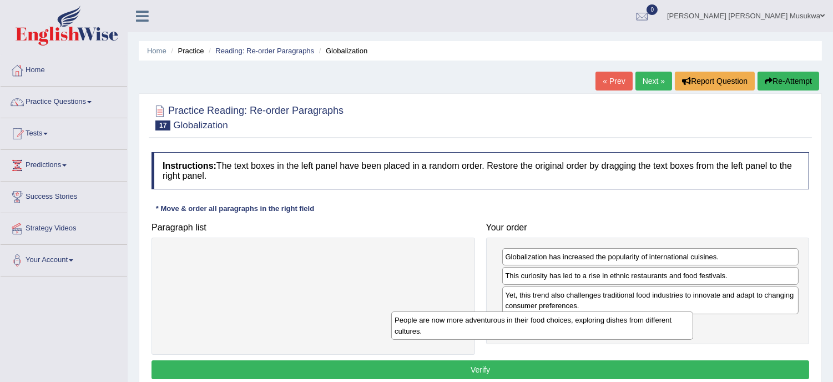
drag, startPoint x: 348, startPoint y: 261, endPoint x: 578, endPoint y: 324, distance: 238.7
click at [578, 324] on div "People are now more adventurous in their food choices, exploring dishes from di…" at bounding box center [542, 325] width 302 height 28
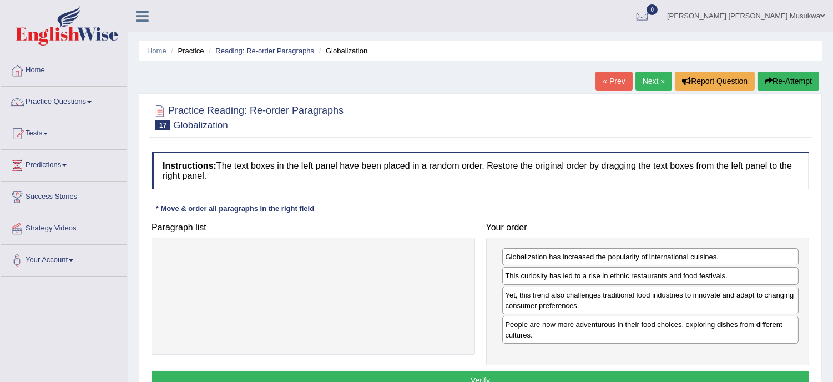
click at [492, 374] on button "Verify" at bounding box center [479, 380] width 657 height 19
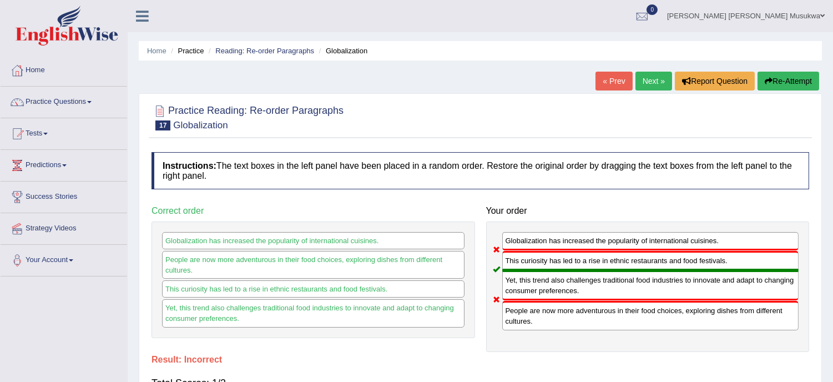
click at [788, 79] on button "Re-Attempt" at bounding box center [788, 81] width 62 height 19
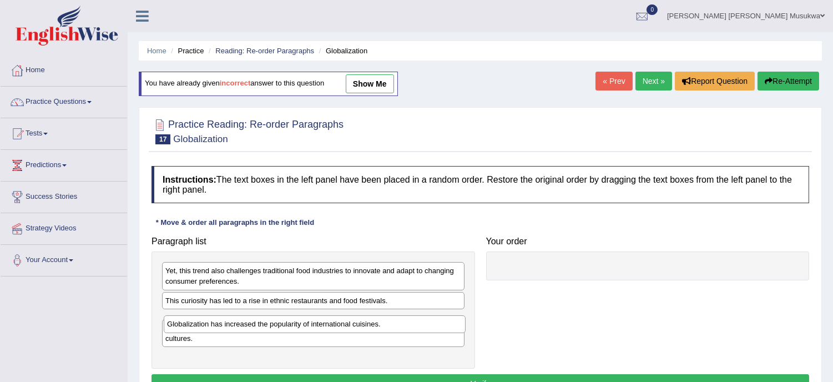
click at [231, 318] on div "Globalization has increased the popularity of international cuisines." at bounding box center [315, 323] width 302 height 17
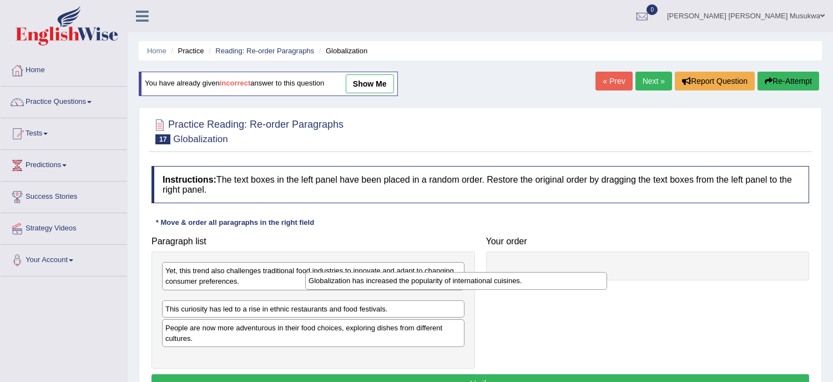
drag, startPoint x: 287, startPoint y: 319, endPoint x: 434, endPoint y: 280, distance: 151.6
click at [434, 280] on div "Globalization has increased the popularity of international cuisines." at bounding box center [456, 280] width 302 height 17
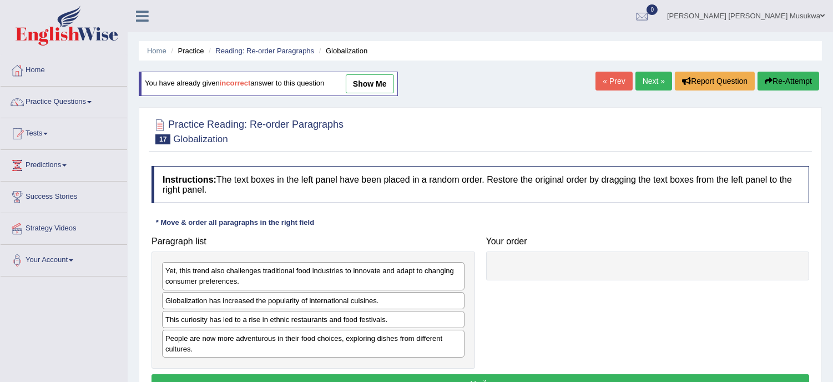
click at [261, 298] on div "Globalization has increased the popularity of international cuisines." at bounding box center [313, 300] width 302 height 17
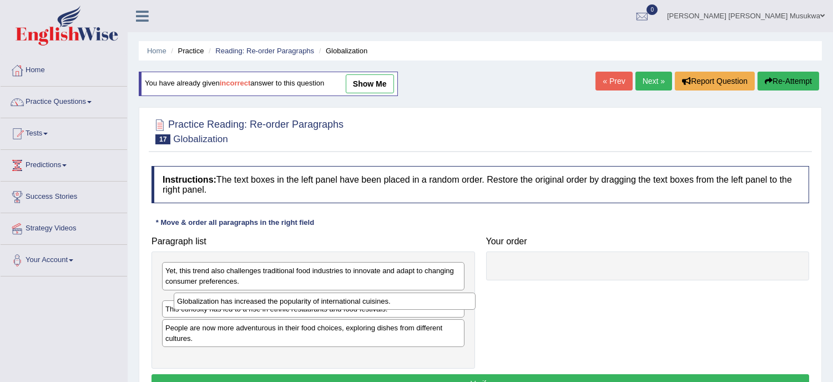
drag, startPoint x: 262, startPoint y: 298, endPoint x: 285, endPoint y: 300, distance: 23.4
click at [285, 300] on div "Globalization has increased the popularity of international cuisines." at bounding box center [325, 300] width 302 height 17
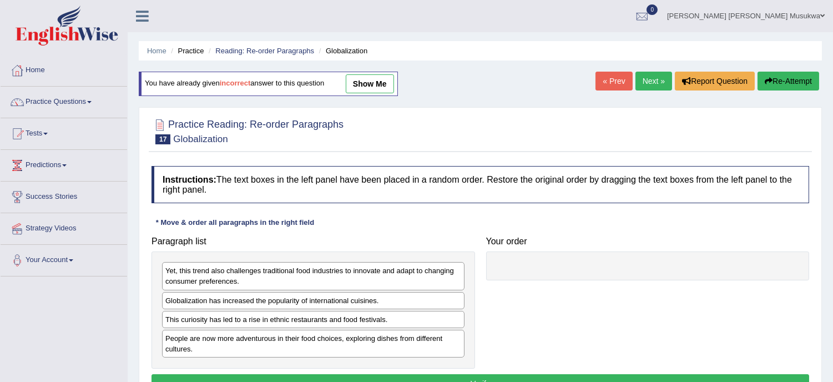
drag, startPoint x: 285, startPoint y: 300, endPoint x: 316, endPoint y: 303, distance: 31.2
click at [316, 303] on div "Globalization has increased the popularity of international cuisines." at bounding box center [313, 300] width 302 height 17
click at [318, 292] on div "Globalization has increased the popularity of international cuisines." at bounding box center [313, 300] width 302 height 17
click at [297, 297] on div "Globalization has increased the popularity of international cuisines." at bounding box center [313, 300] width 302 height 17
click at [319, 301] on div "Globalization has increased the popularity of international cuisines." at bounding box center [313, 300] width 302 height 17
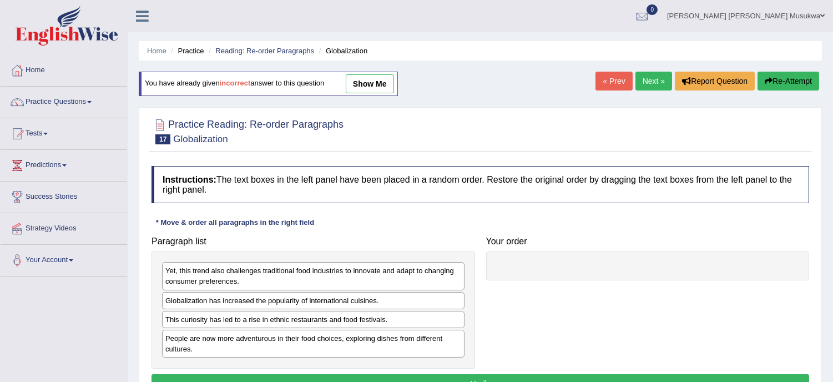
click at [319, 301] on div "Globalization has increased the popularity of international cuisines." at bounding box center [313, 300] width 302 height 17
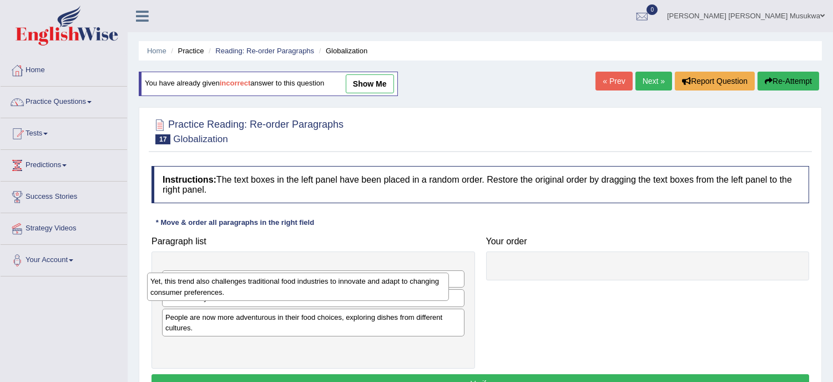
drag, startPoint x: 304, startPoint y: 283, endPoint x: 289, endPoint y: 294, distance: 18.3
click at [289, 294] on div "Yet, this trend also challenges traditional food industries to innovate and ada…" at bounding box center [298, 286] width 302 height 28
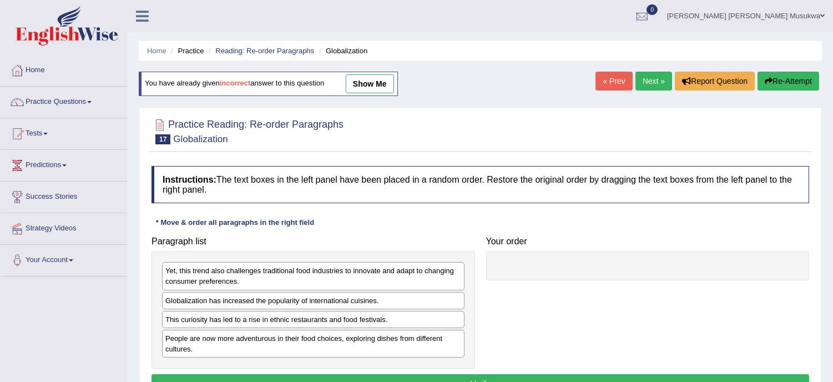
click at [263, 302] on div "Globalization has increased the popularity of international cuisines." at bounding box center [313, 300] width 302 height 17
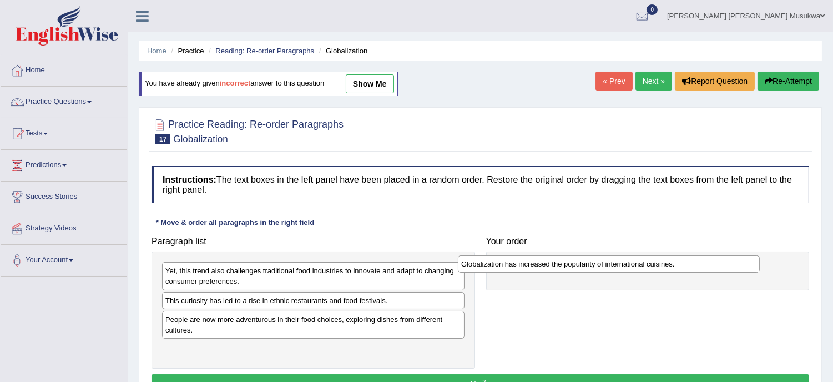
drag, startPoint x: 261, startPoint y: 300, endPoint x: 556, endPoint y: 263, distance: 297.9
click at [556, 263] on div "Globalization has increased the popularity of international cuisines." at bounding box center [609, 263] width 302 height 17
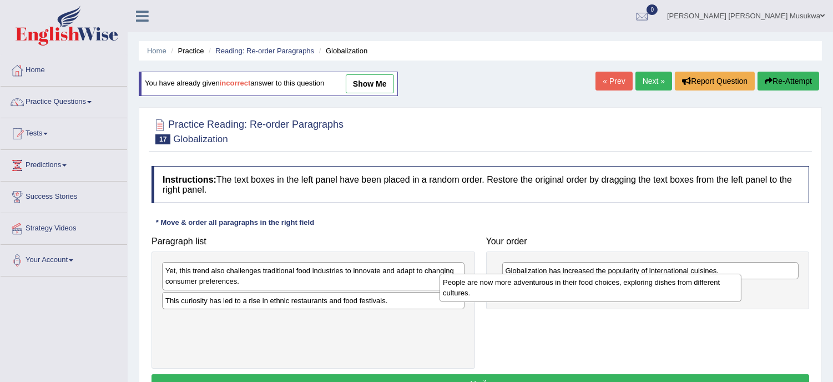
drag, startPoint x: 341, startPoint y: 326, endPoint x: 618, endPoint y: 288, distance: 279.8
click at [618, 288] on div "People are now more adventurous in their food choices, exploring dishes from di…" at bounding box center [590, 287] width 302 height 28
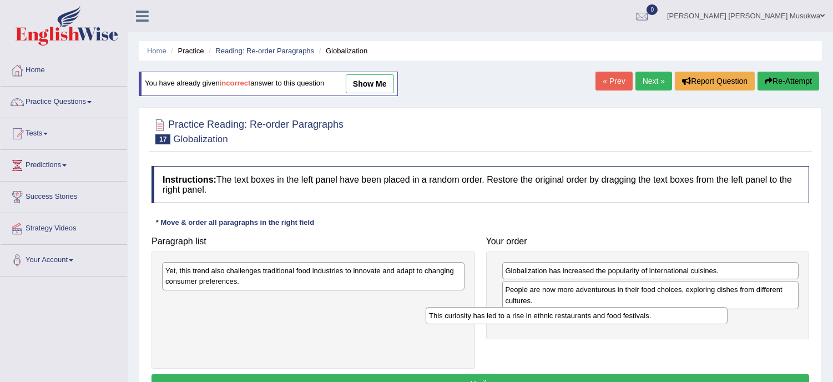
drag, startPoint x: 332, startPoint y: 301, endPoint x: 596, endPoint y: 316, distance: 265.0
click at [596, 316] on div "This curiosity has led to a rise in ethnic restaurants and food festivals." at bounding box center [576, 315] width 302 height 17
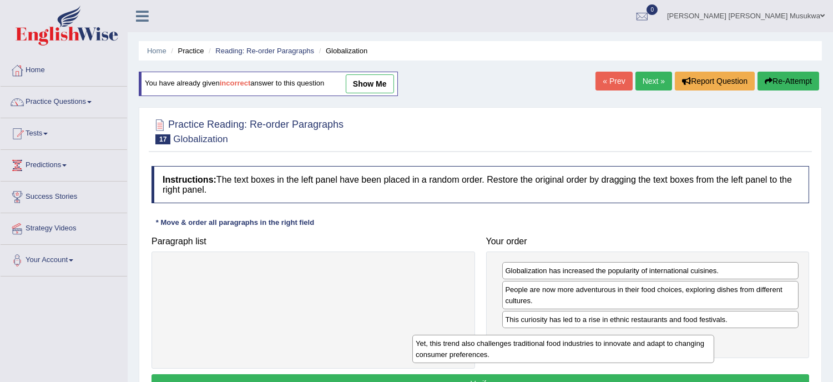
drag, startPoint x: 319, startPoint y: 276, endPoint x: 571, endPoint y: 348, distance: 262.6
click at [571, 348] on div "Yet, this trend also challenges traditional food industries to innovate and ada…" at bounding box center [563, 348] width 302 height 28
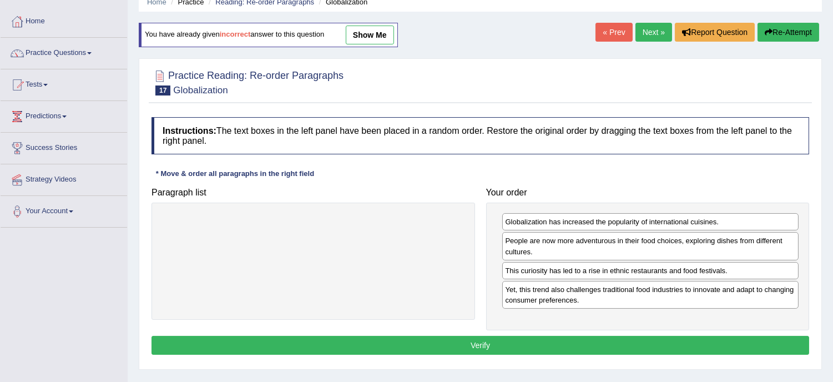
scroll to position [74, 0]
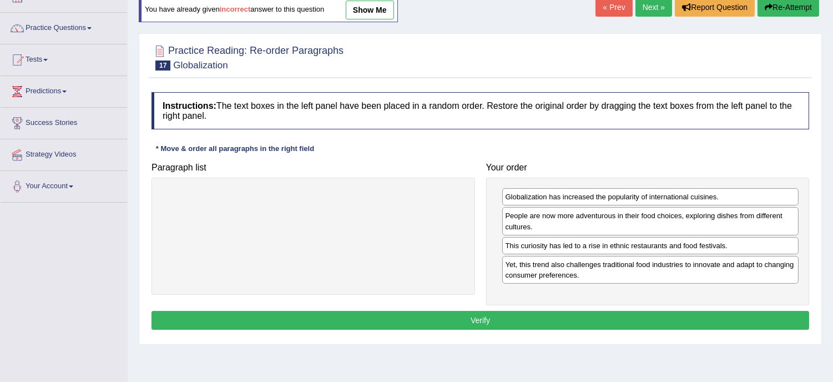
click at [479, 324] on button "Verify" at bounding box center [479, 320] width 657 height 19
